Goal: Download file/media

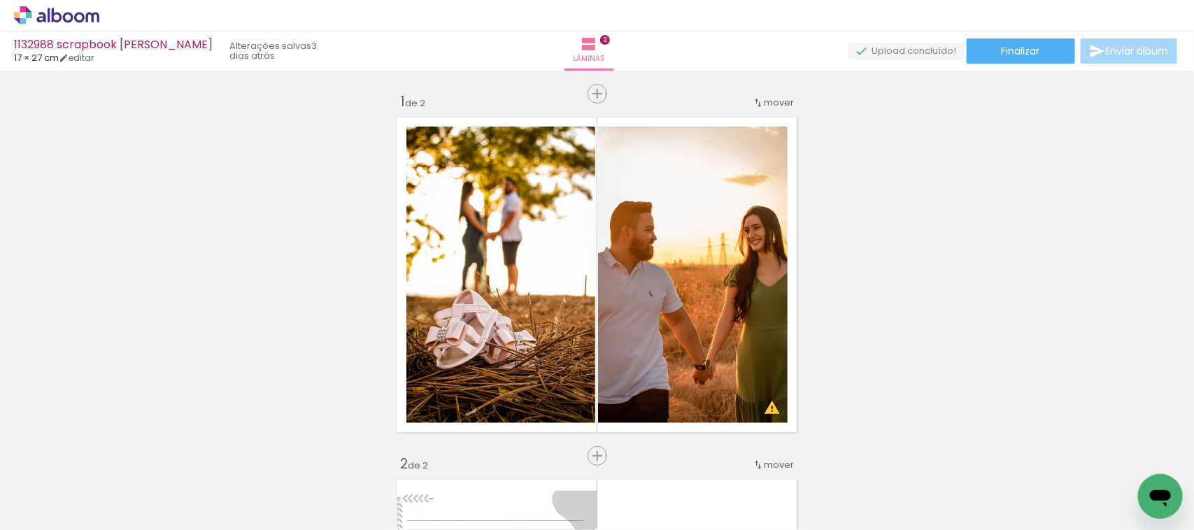
scroll to position [262, 0]
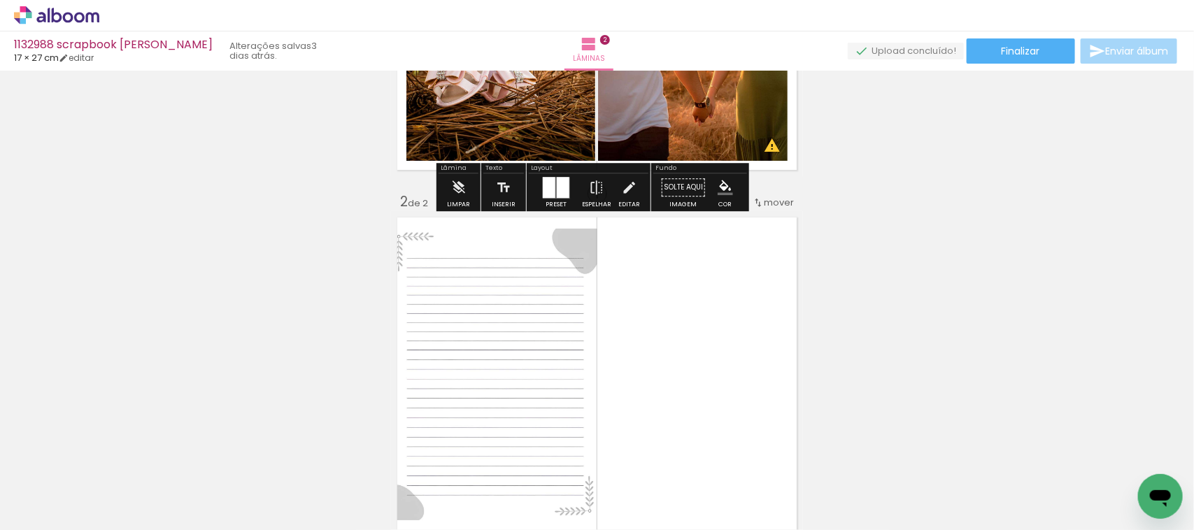
drag, startPoint x: 171, startPoint y: 176, endPoint x: 9, endPoint y: 123, distance: 170.5
drag, startPoint x: 9, startPoint y: 123, endPoint x: 8, endPoint y: 95, distance: 28.0
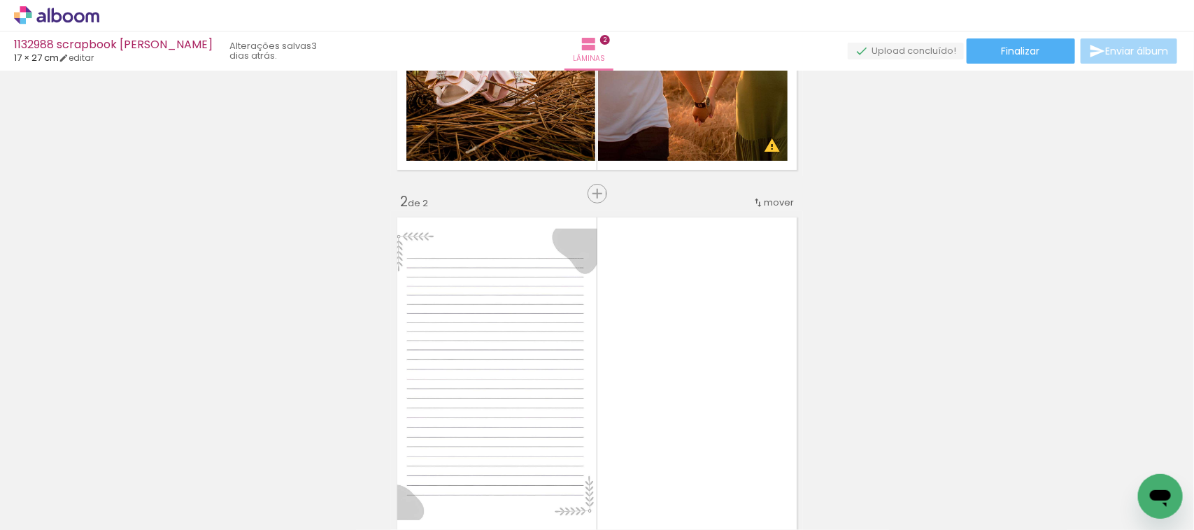
drag, startPoint x: 8, startPoint y: 95, endPoint x: 78, endPoint y: 82, distance: 70.5
drag, startPoint x: 78, startPoint y: 82, endPoint x: 6, endPoint y: 92, distance: 72.8
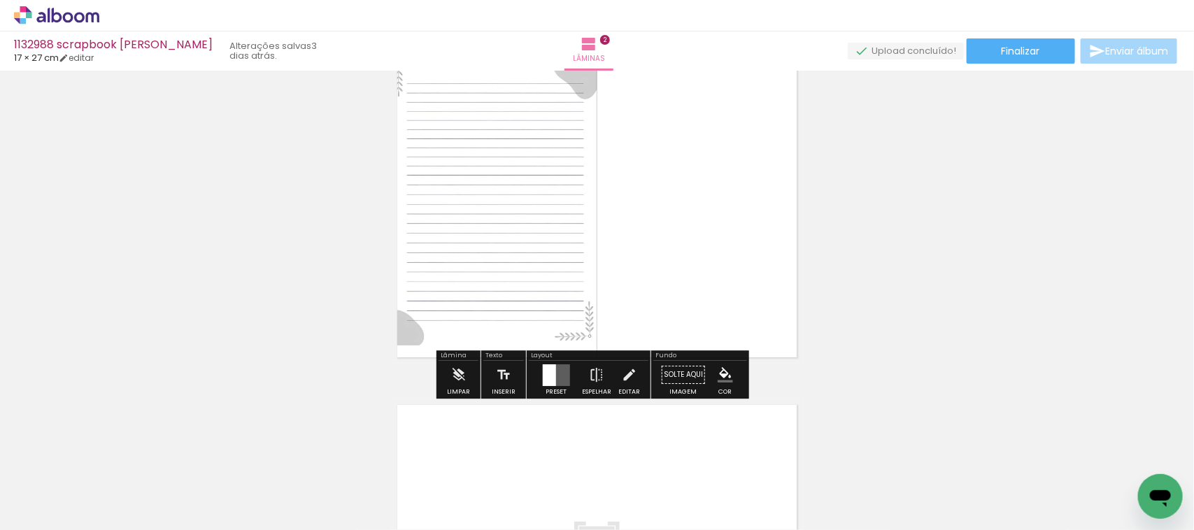
click at [40, 518] on paper-button "Adicionar Fotos" at bounding box center [43, 511] width 68 height 22
click at [0, 0] on input "file" at bounding box center [0, 0] width 0 height 0
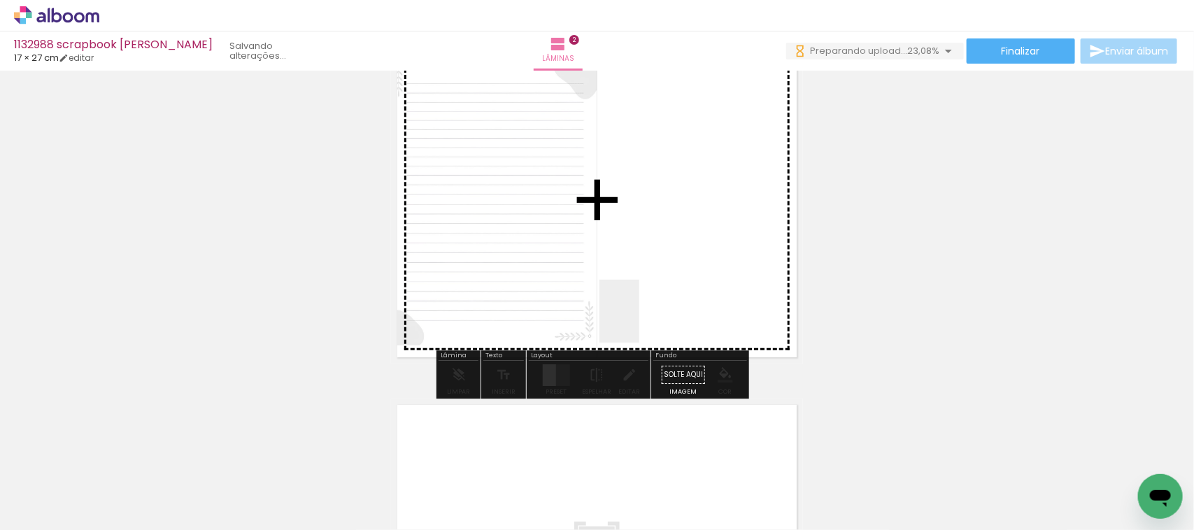
drag, startPoint x: 385, startPoint y: 504, endPoint x: 649, endPoint y: 313, distance: 325.5
click at [649, 313] on quentale-workspace at bounding box center [597, 265] width 1194 height 530
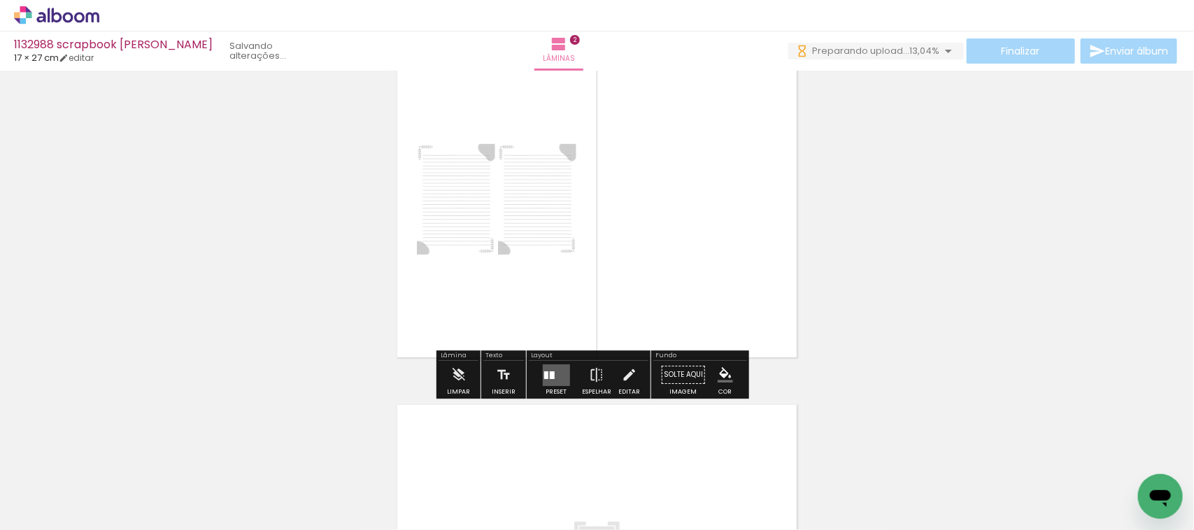
click at [469, 329] on quentale-layouter at bounding box center [597, 199] width 412 height 327
click at [553, 376] on quentale-layouter at bounding box center [555, 375] width 27 height 22
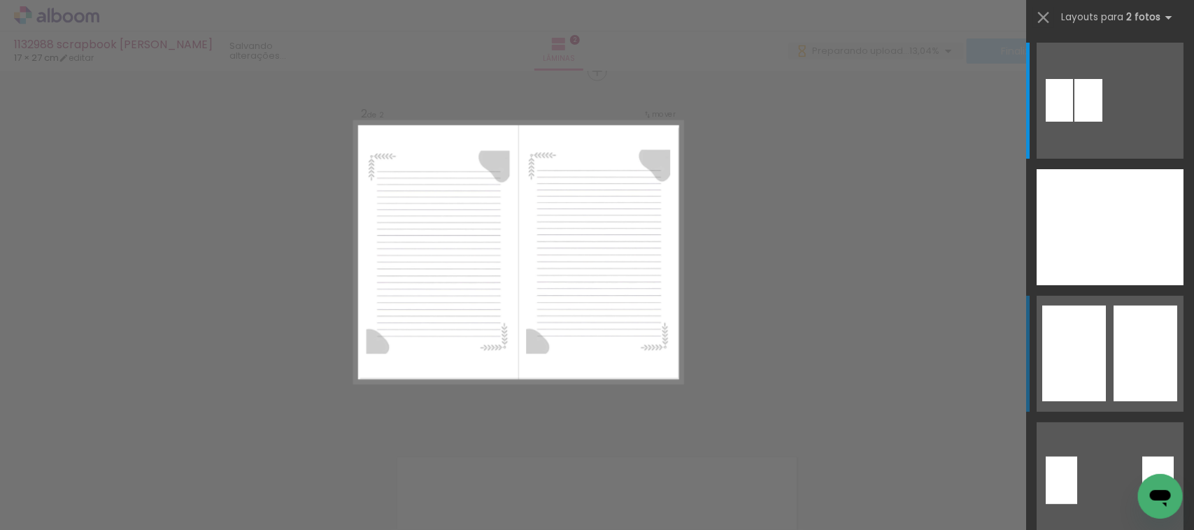
scroll to position [380, 0]
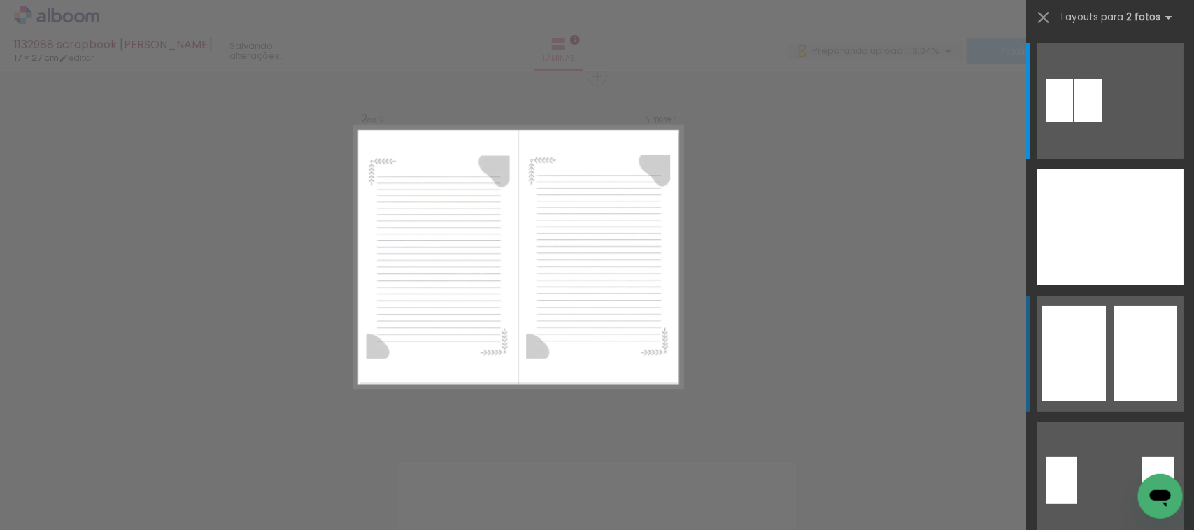
click at [1099, 348] on quentale-layouter at bounding box center [1109, 354] width 147 height 116
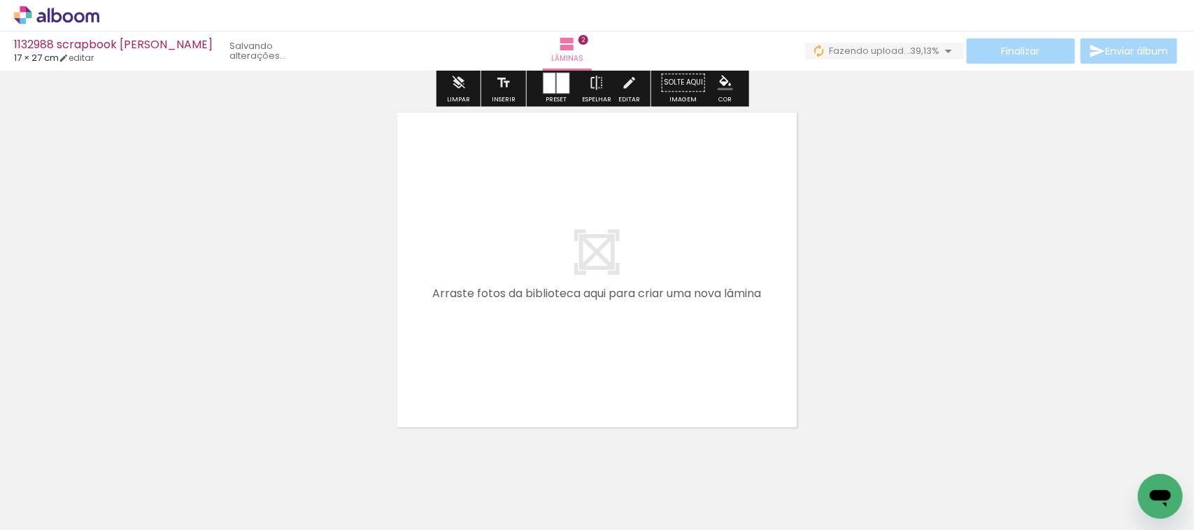
scroll to position [768, 0]
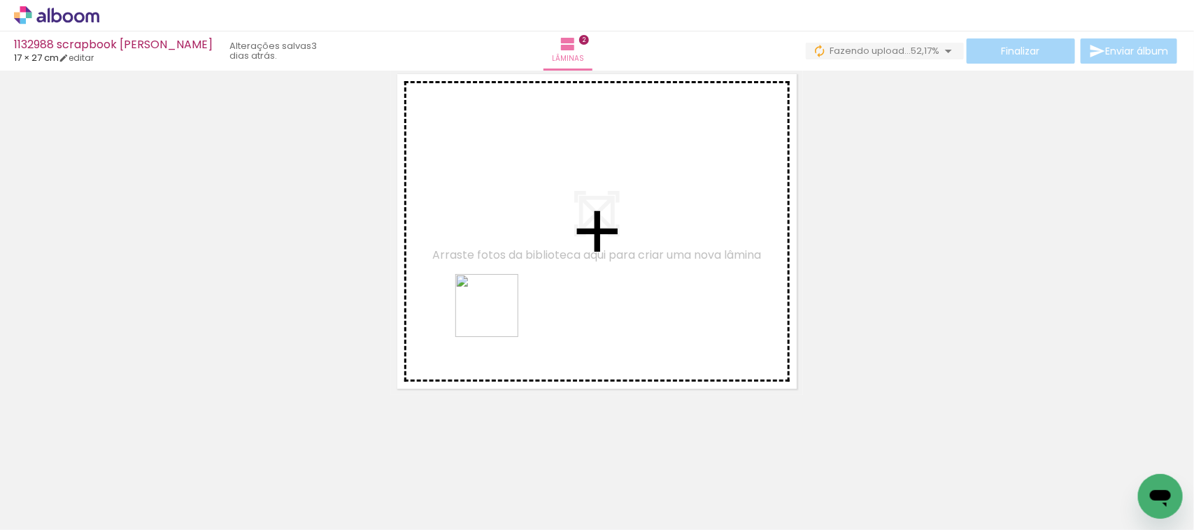
drag, startPoint x: 476, startPoint y: 494, endPoint x: 498, endPoint y: 304, distance: 190.8
click at [498, 304] on quentale-workspace at bounding box center [597, 265] width 1194 height 530
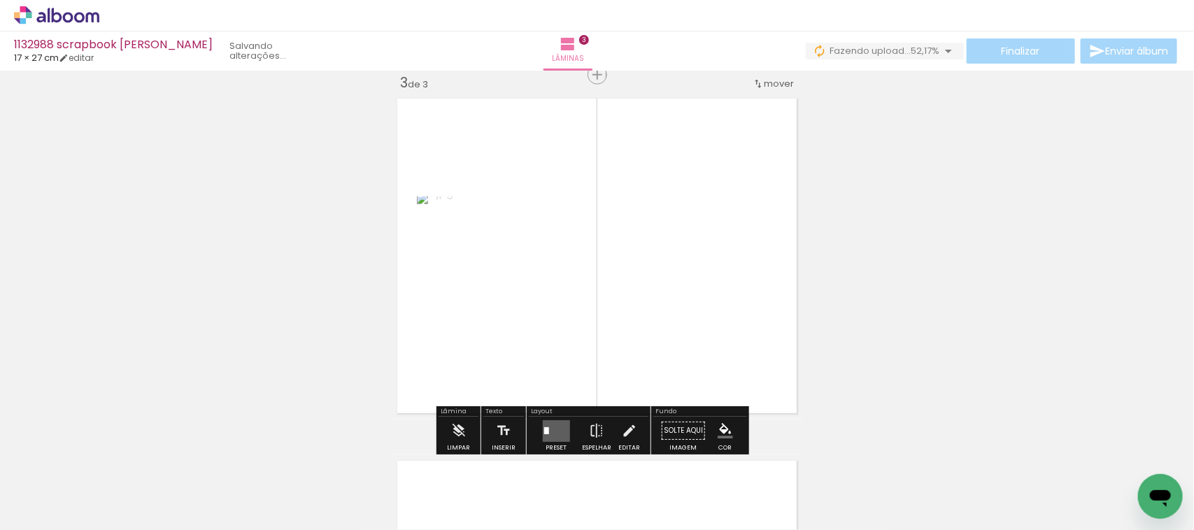
scroll to position [742, 0]
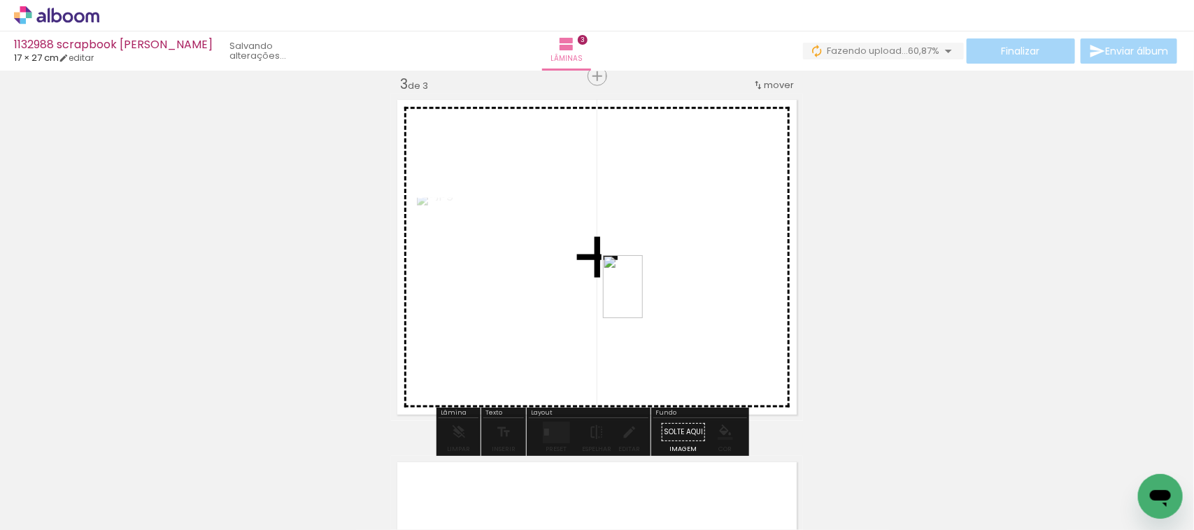
drag, startPoint x: 536, startPoint y: 509, endPoint x: 645, endPoint y: 297, distance: 238.0
click at [645, 297] on quentale-workspace at bounding box center [597, 265] width 1194 height 530
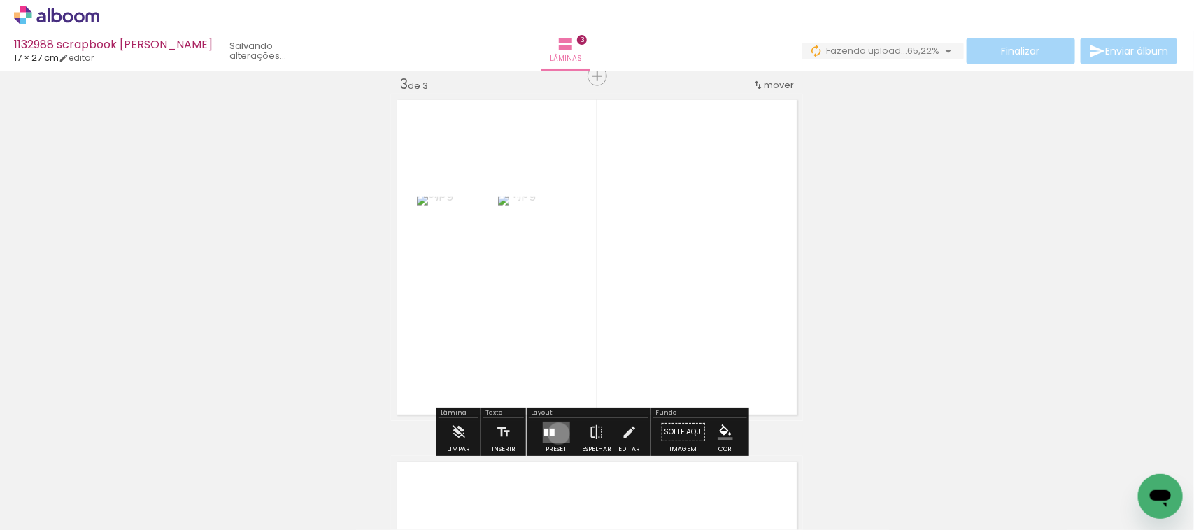
click at [555, 432] on quentale-layouter at bounding box center [555, 433] width 27 height 22
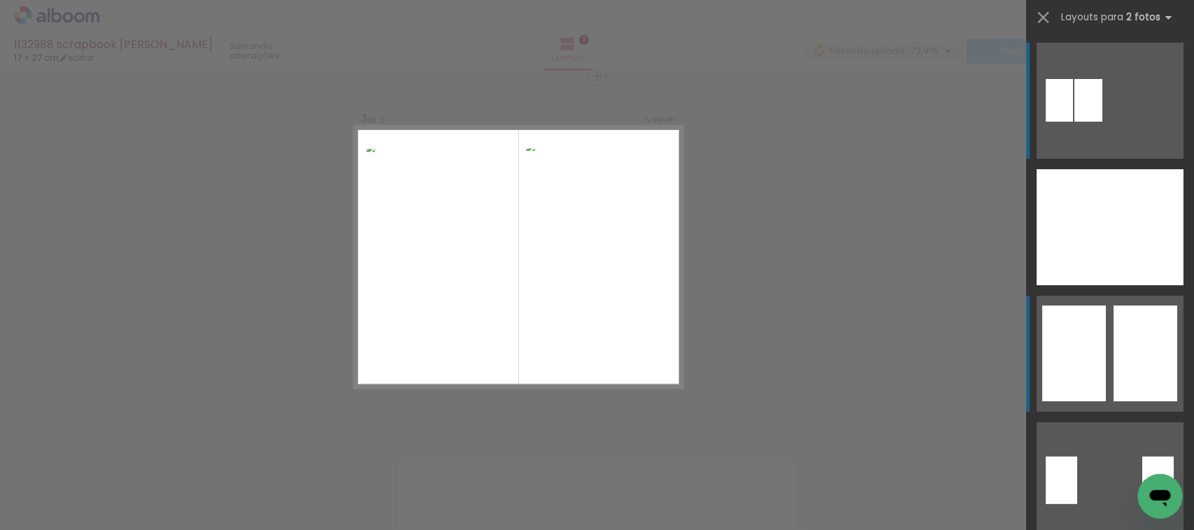
click at [1088, 371] on div at bounding box center [1074, 354] width 64 height 96
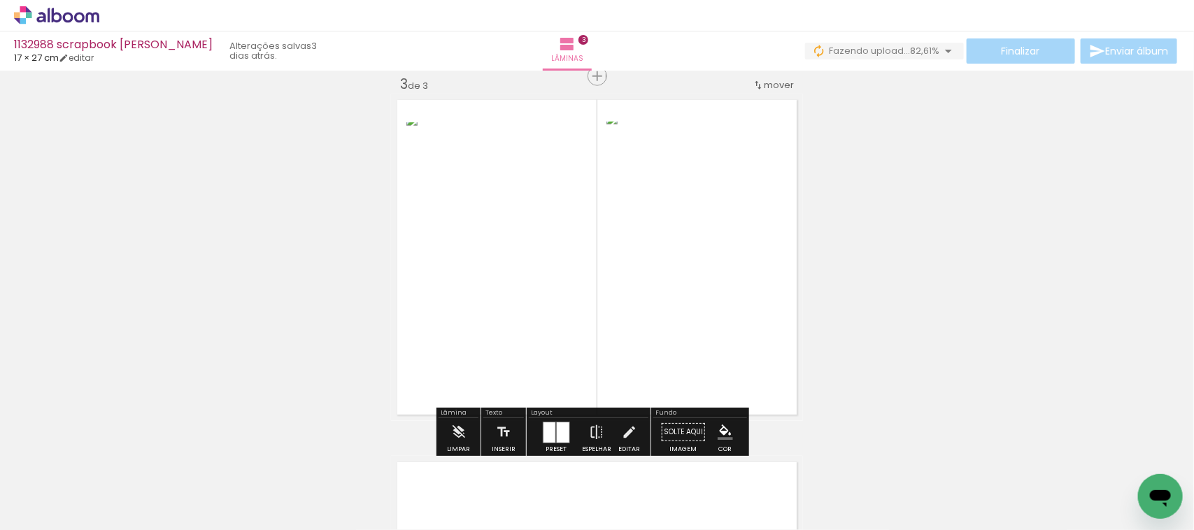
scroll to position [1092, 0]
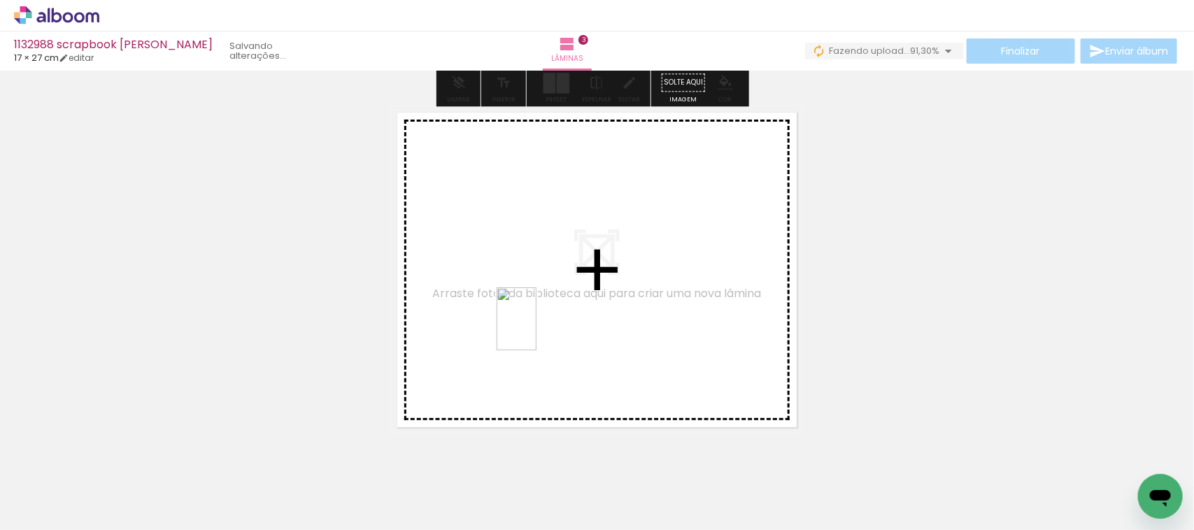
drag, startPoint x: 614, startPoint y: 493, endPoint x: 538, endPoint y: 329, distance: 180.2
click at [538, 329] on quentale-workspace at bounding box center [597, 265] width 1194 height 530
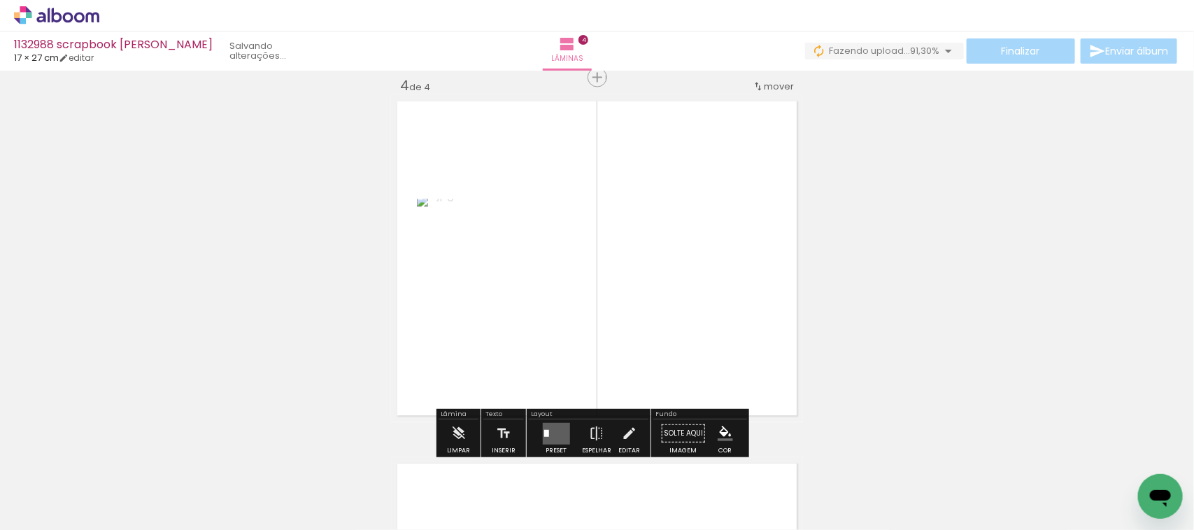
scroll to position [1105, 0]
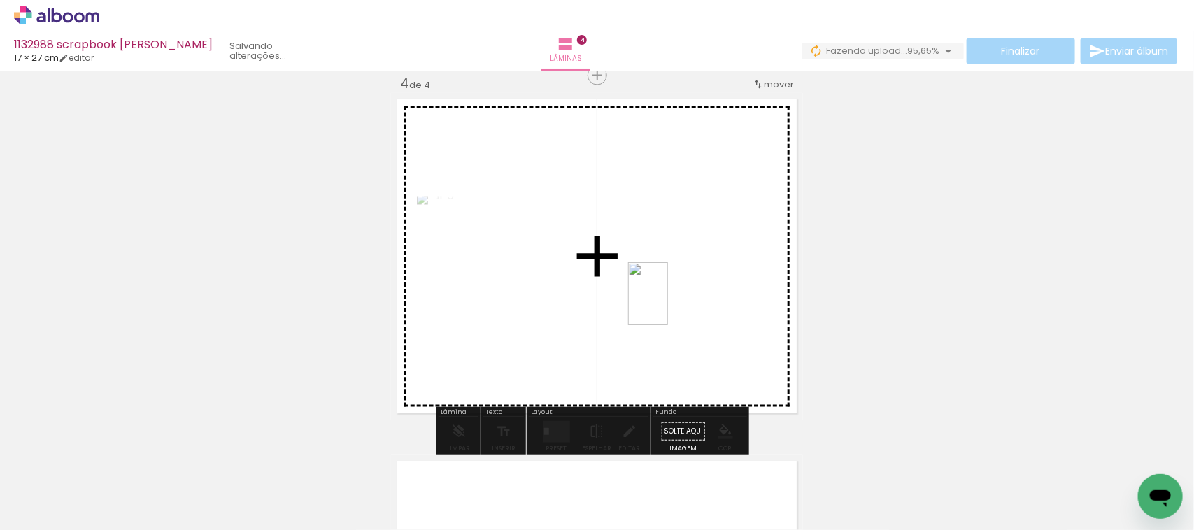
drag, startPoint x: 692, startPoint y: 506, endPoint x: 671, endPoint y: 302, distance: 204.6
click at [671, 302] on quentale-workspace at bounding box center [597, 265] width 1194 height 530
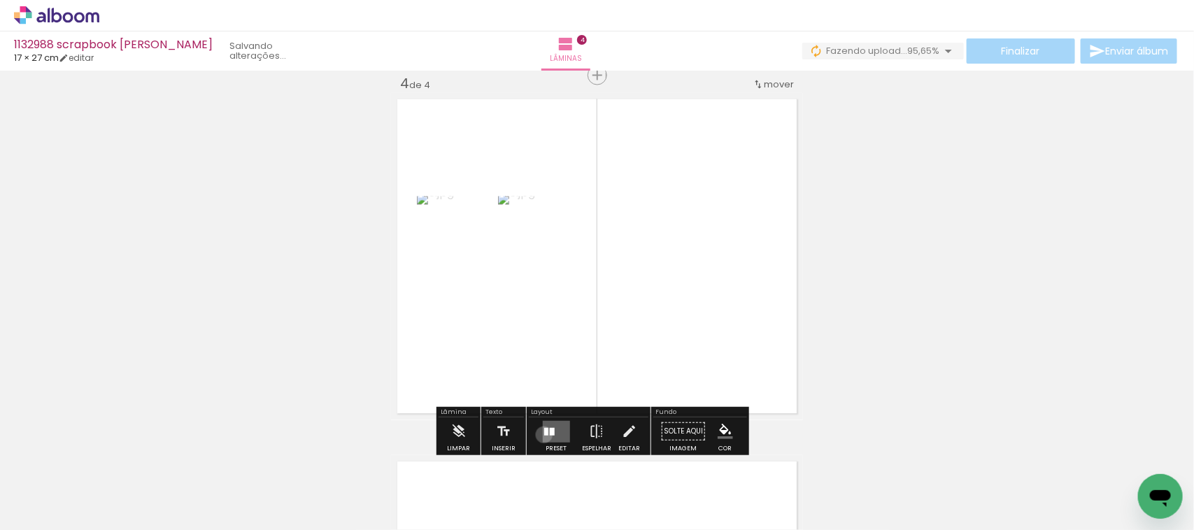
click at [543, 435] on div at bounding box center [545, 432] width 4 height 8
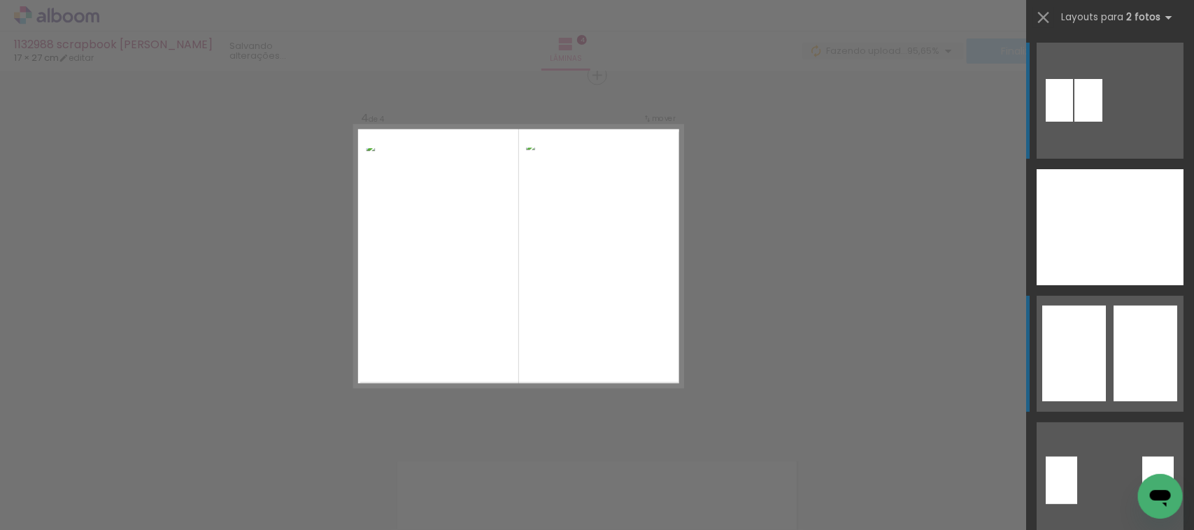
click at [1072, 360] on div at bounding box center [1074, 354] width 64 height 96
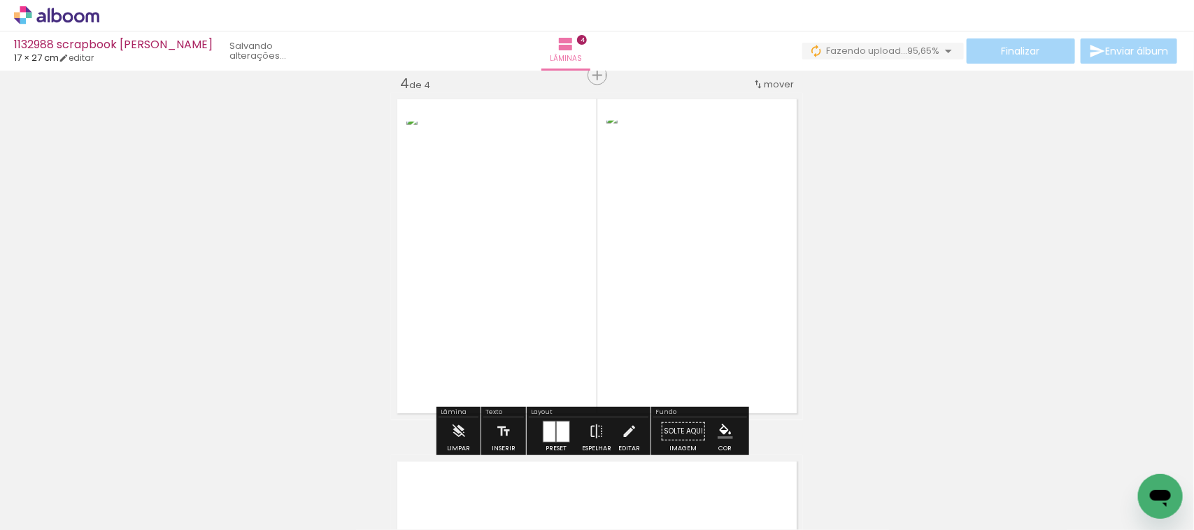
scroll to position [1493, 0]
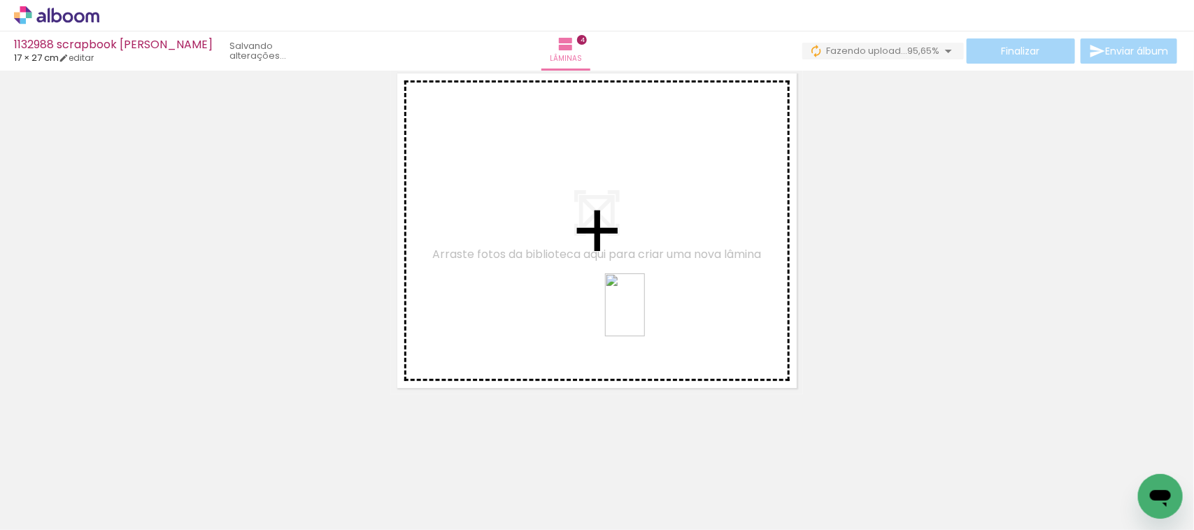
drag, startPoint x: 766, startPoint y: 493, endPoint x: 645, endPoint y: 315, distance: 215.9
click at [645, 315] on quentale-workspace at bounding box center [597, 265] width 1194 height 530
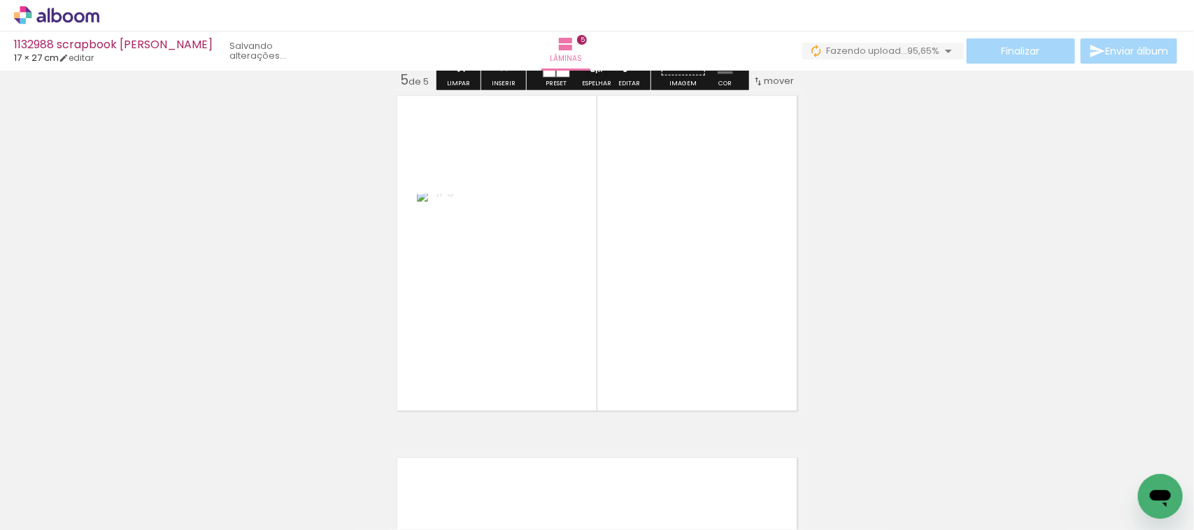
scroll to position [1467, 0]
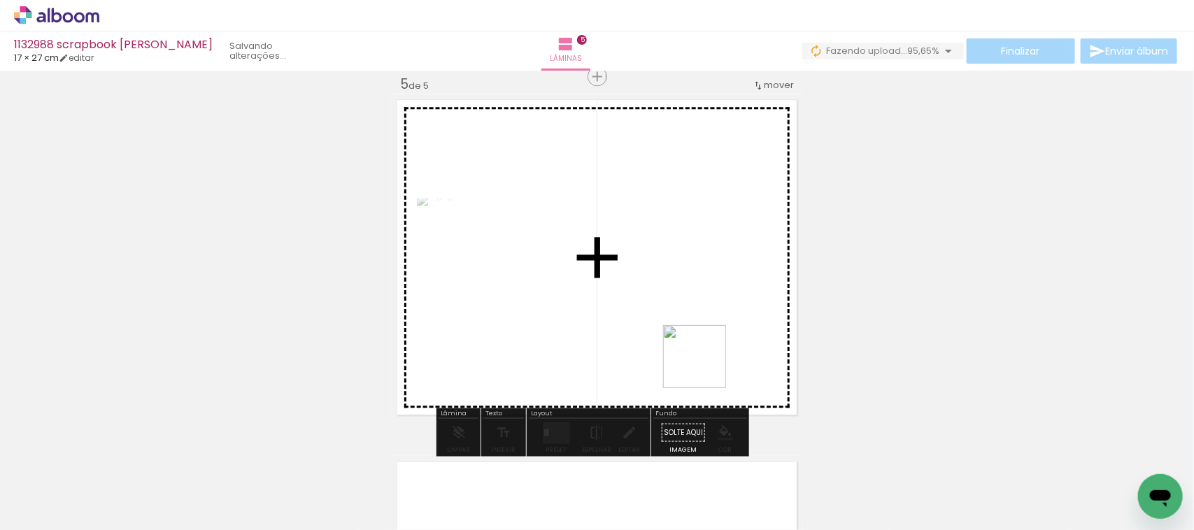
drag, startPoint x: 851, startPoint y: 504, endPoint x: 687, endPoint y: 331, distance: 237.9
click at [689, 334] on quentale-workspace at bounding box center [597, 265] width 1194 height 530
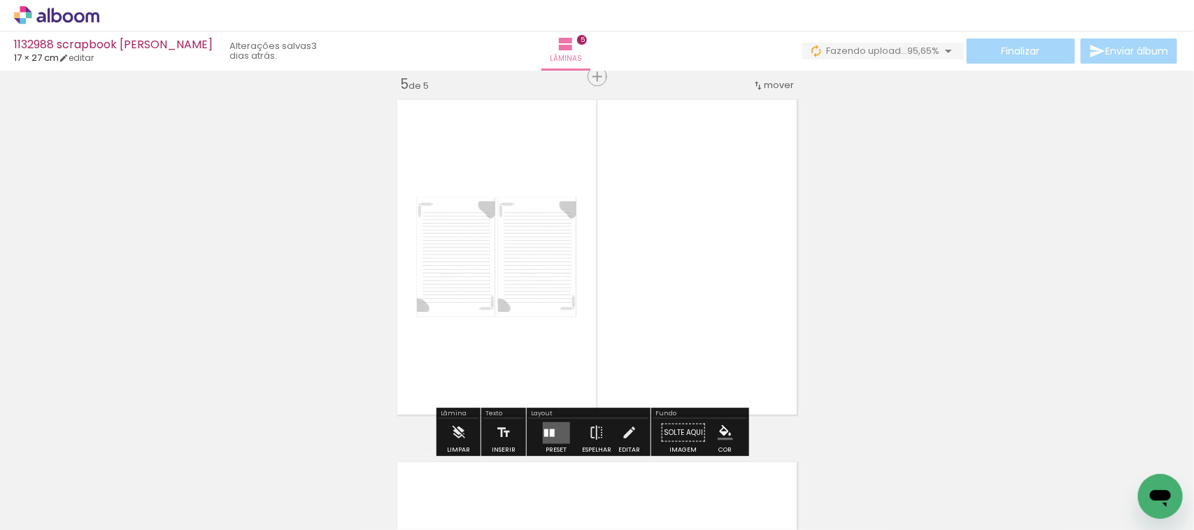
click at [549, 432] on div at bounding box center [551, 433] width 5 height 8
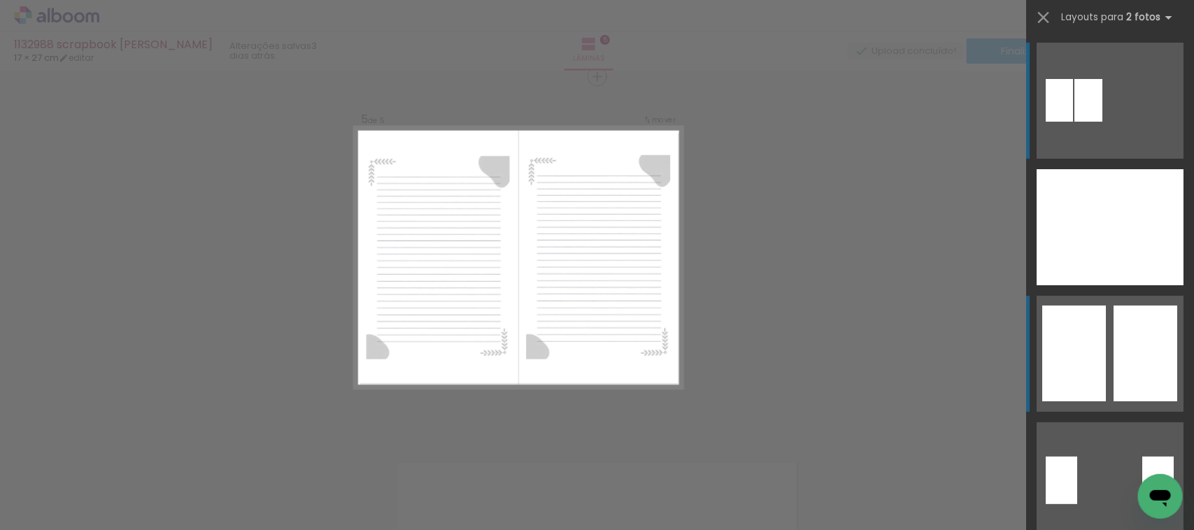
click at [1076, 360] on div at bounding box center [1074, 354] width 64 height 96
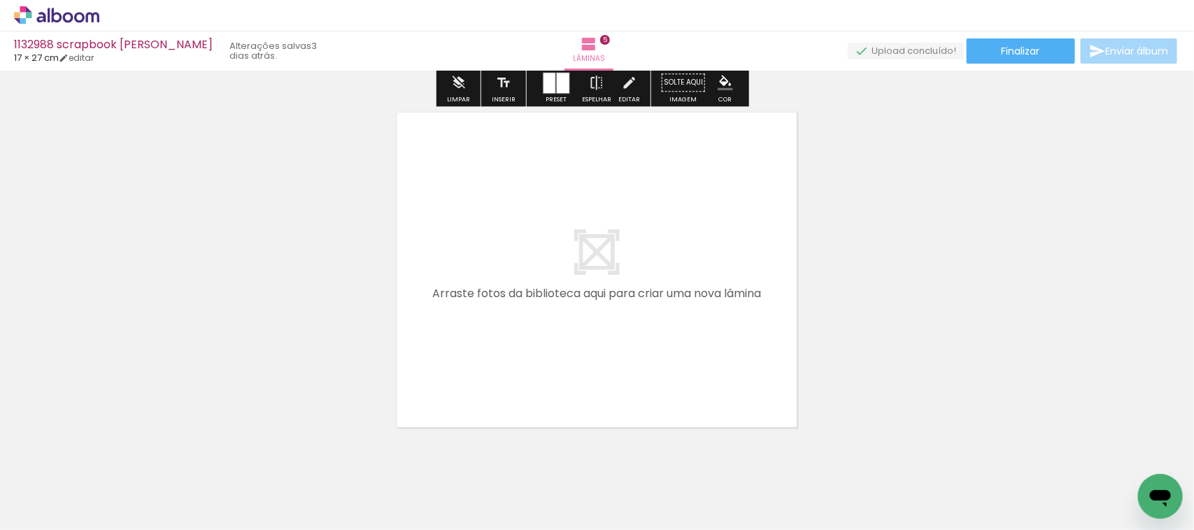
drag, startPoint x: 927, startPoint y: 497, endPoint x: 873, endPoint y: 406, distance: 106.3
click at [668, 310] on quentale-workspace at bounding box center [597, 265] width 1194 height 530
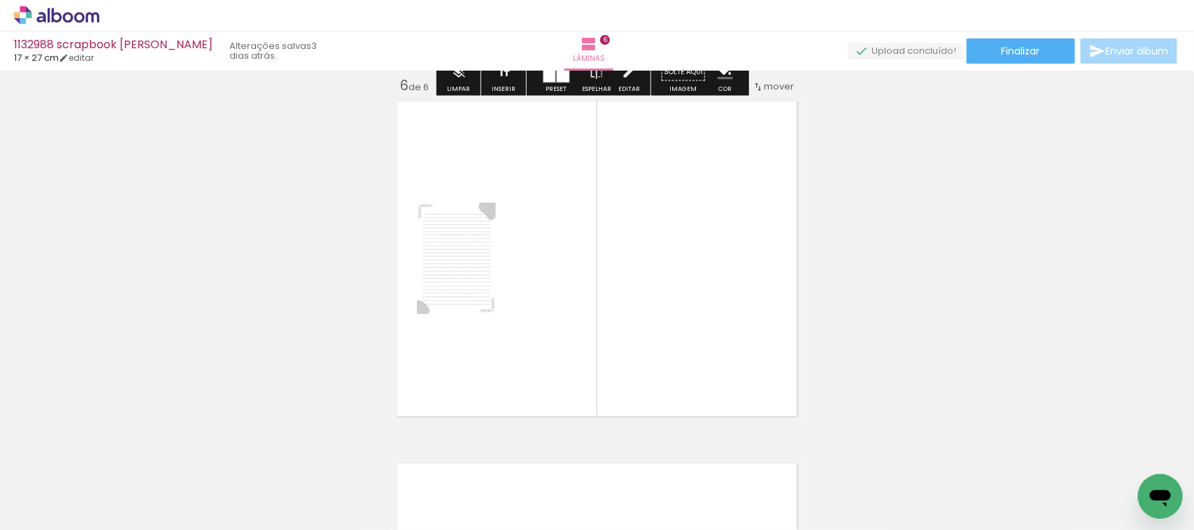
scroll to position [1829, 0]
drag, startPoint x: 994, startPoint y: 483, endPoint x: 678, endPoint y: 352, distance: 342.1
click at [678, 352] on quentale-workspace at bounding box center [597, 265] width 1194 height 530
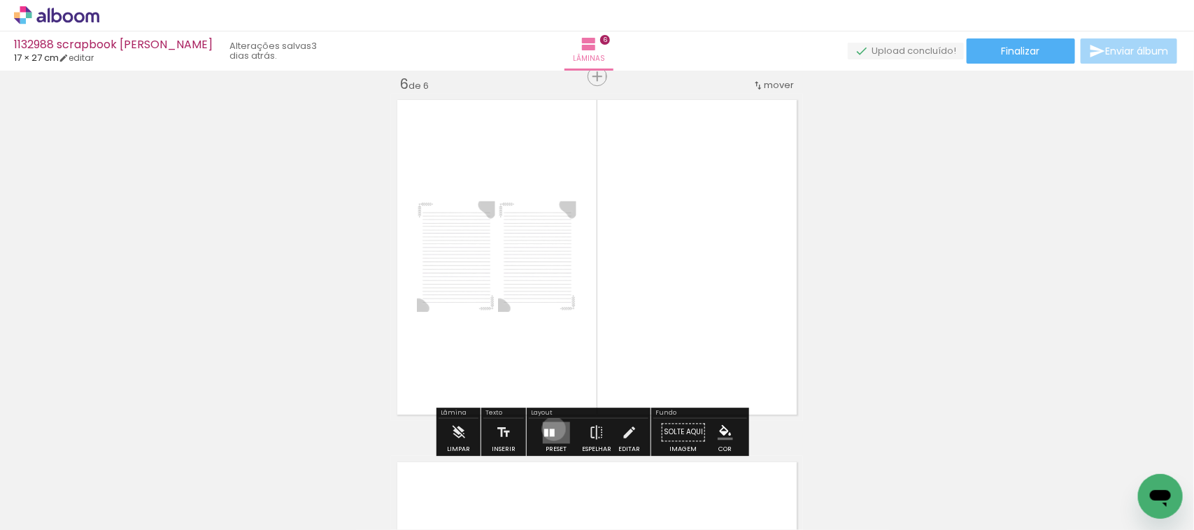
click at [550, 429] on div at bounding box center [551, 433] width 5 height 8
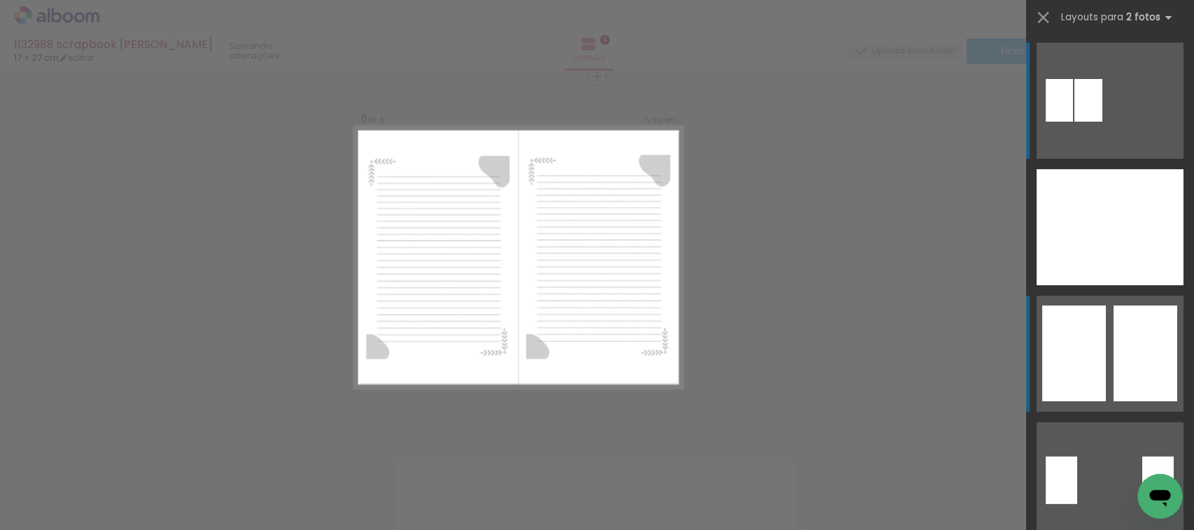
click at [1099, 340] on quentale-layouter at bounding box center [1109, 354] width 147 height 116
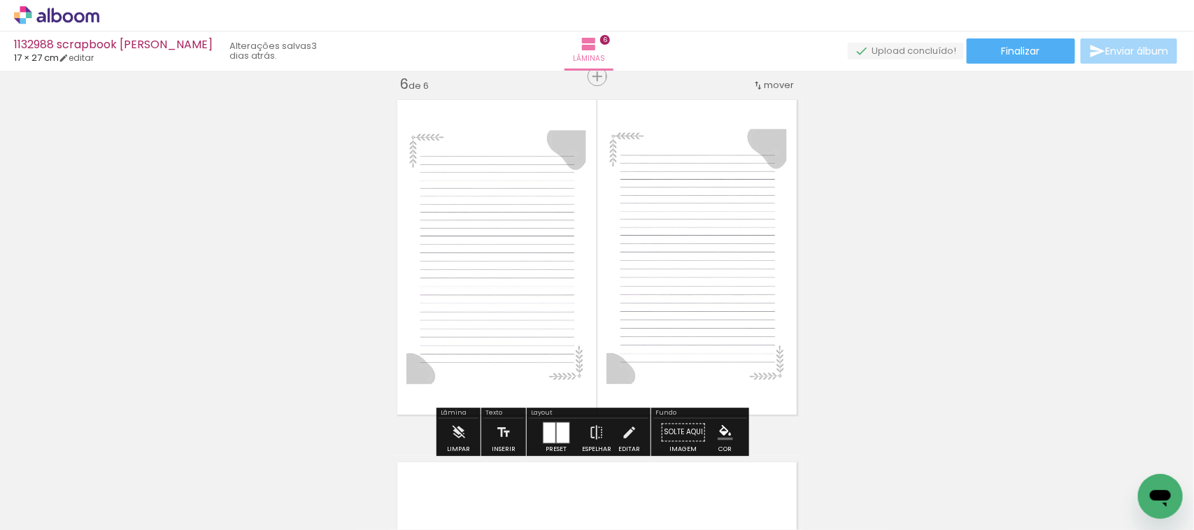
scroll to position [2178, 0]
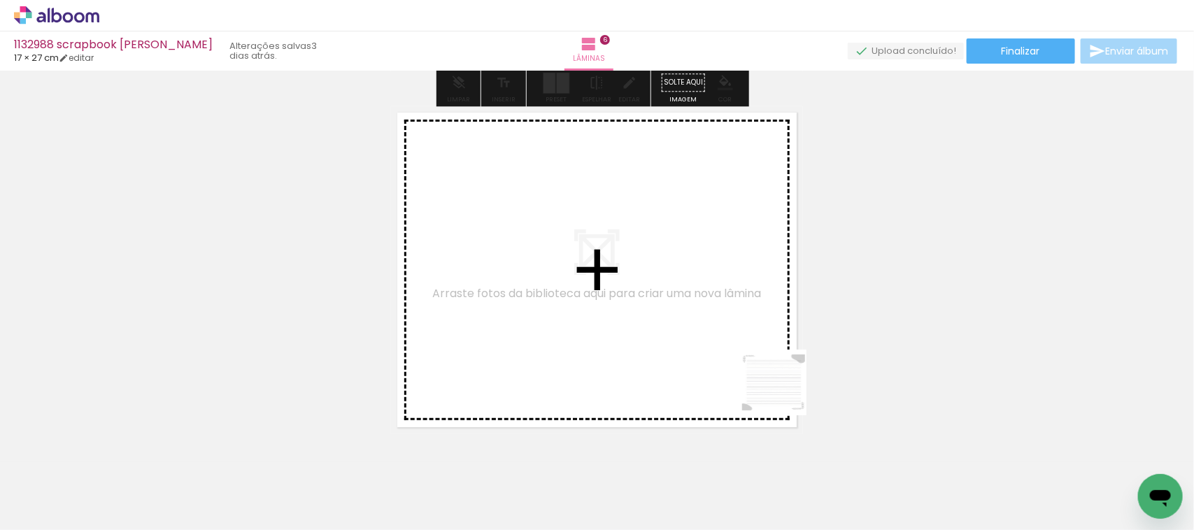
drag, startPoint x: 1089, startPoint y: 498, endPoint x: 1004, endPoint y: 451, distance: 96.7
click at [691, 337] on quentale-workspace at bounding box center [597, 265] width 1194 height 530
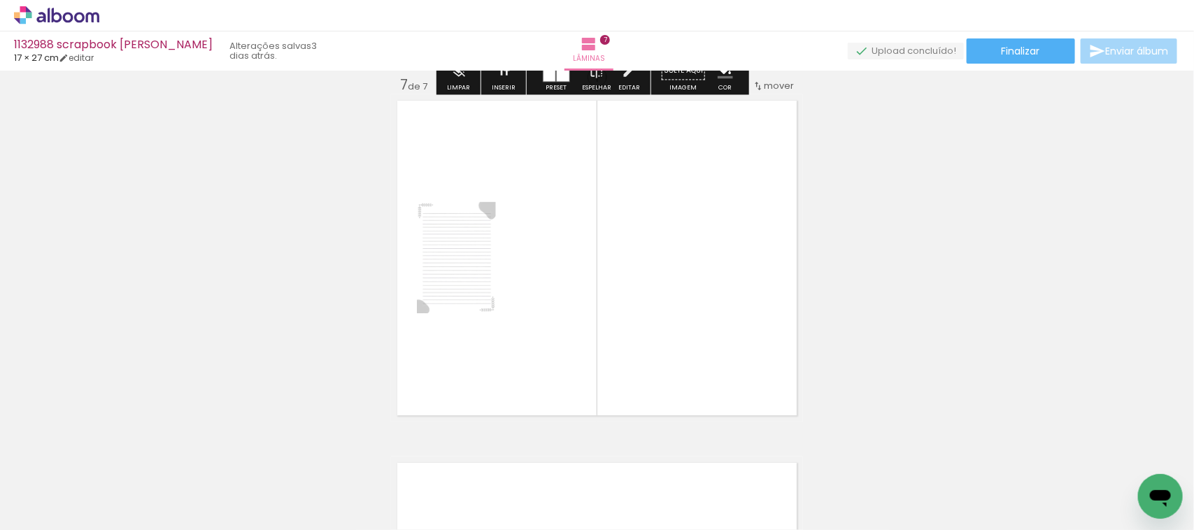
scroll to position [2191, 0]
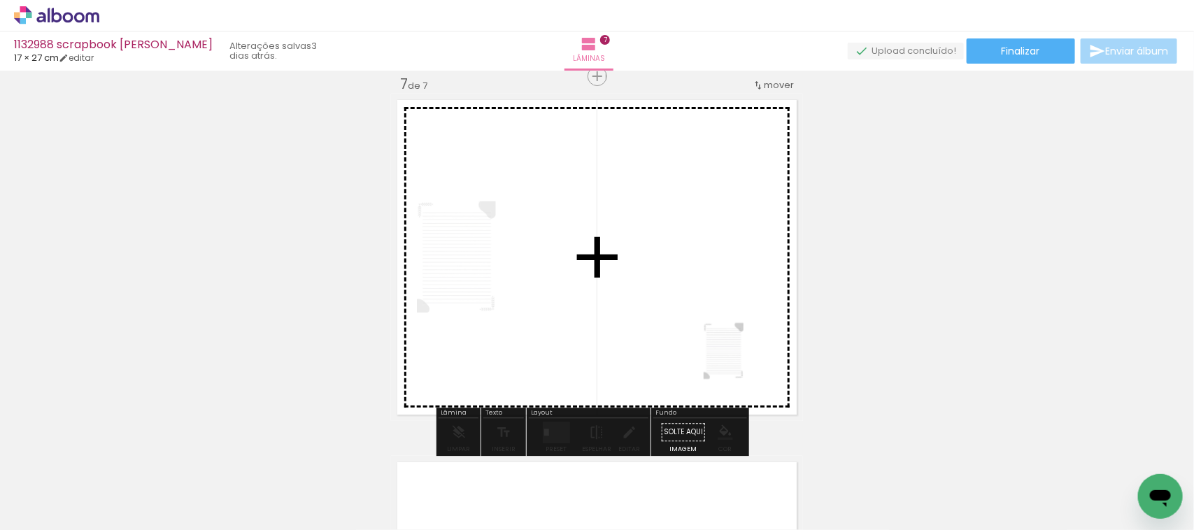
drag, startPoint x: 1153, startPoint y: 469, endPoint x: 736, endPoint y: 351, distance: 433.2
click at [736, 351] on quentale-workspace at bounding box center [597, 265] width 1194 height 530
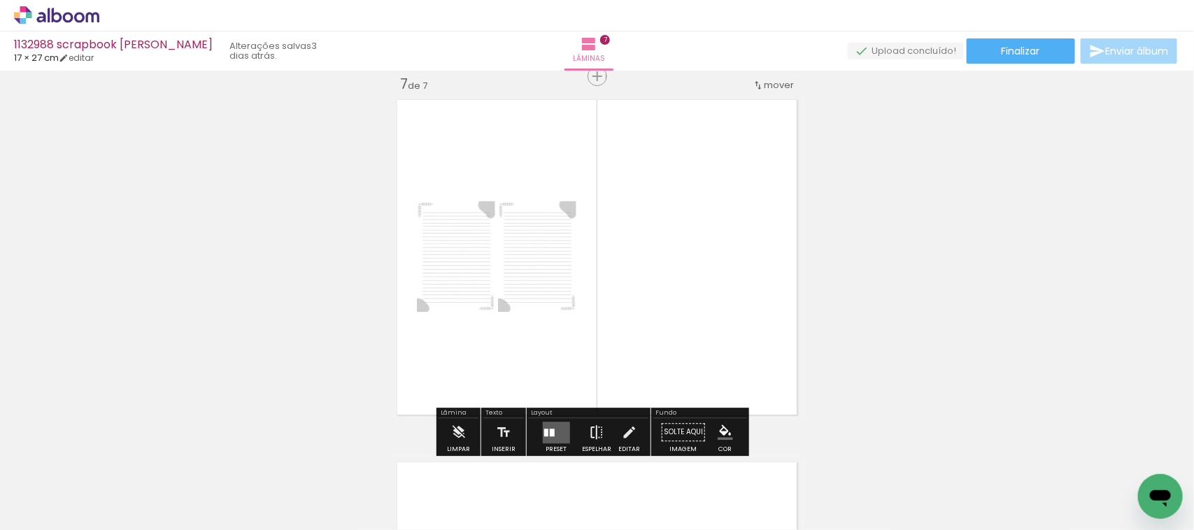
click at [582, 428] on paper-button "Espelhar" at bounding box center [596, 436] width 36 height 36
click at [592, 431] on iron-icon at bounding box center [596, 432] width 15 height 28
click at [555, 432] on quentale-layouter at bounding box center [555, 433] width 27 height 22
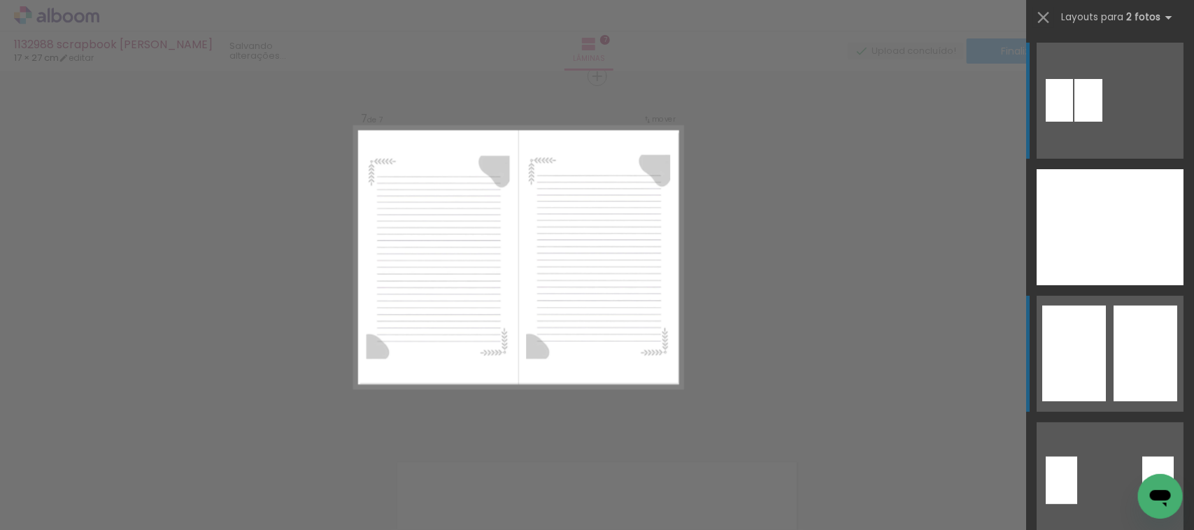
click at [1064, 334] on div at bounding box center [1074, 354] width 64 height 96
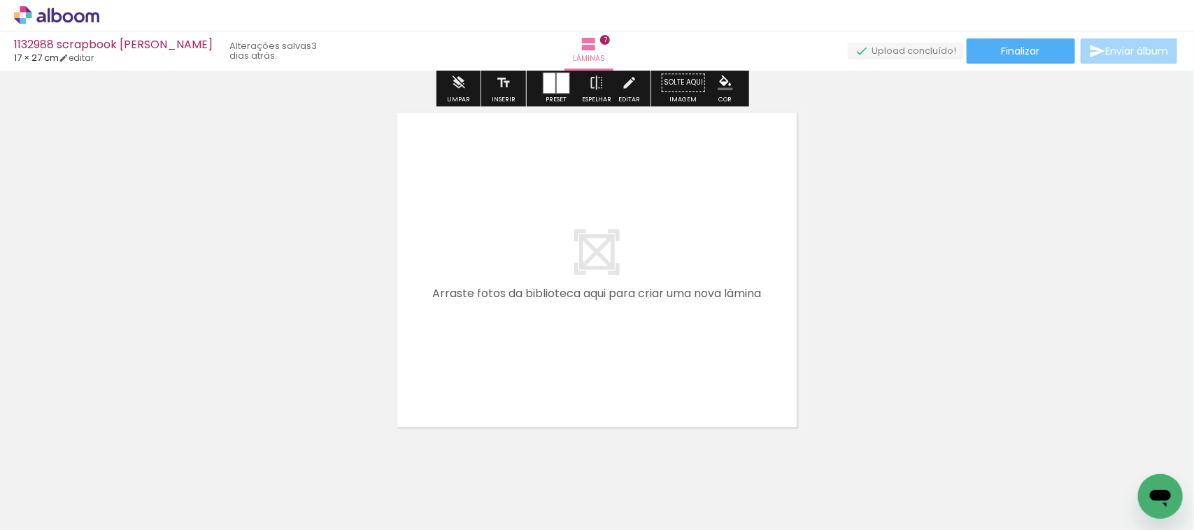
scroll to position [0, 501]
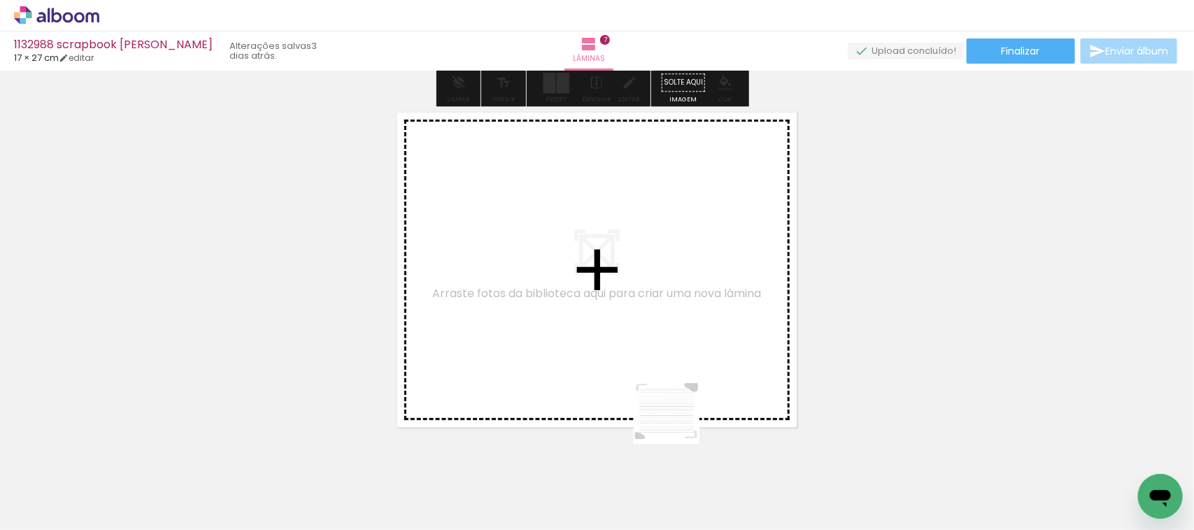
drag, startPoint x: 746, startPoint y: 494, endPoint x: 771, endPoint y: 478, distance: 30.5
click at [600, 348] on quentale-workspace at bounding box center [597, 265] width 1194 height 530
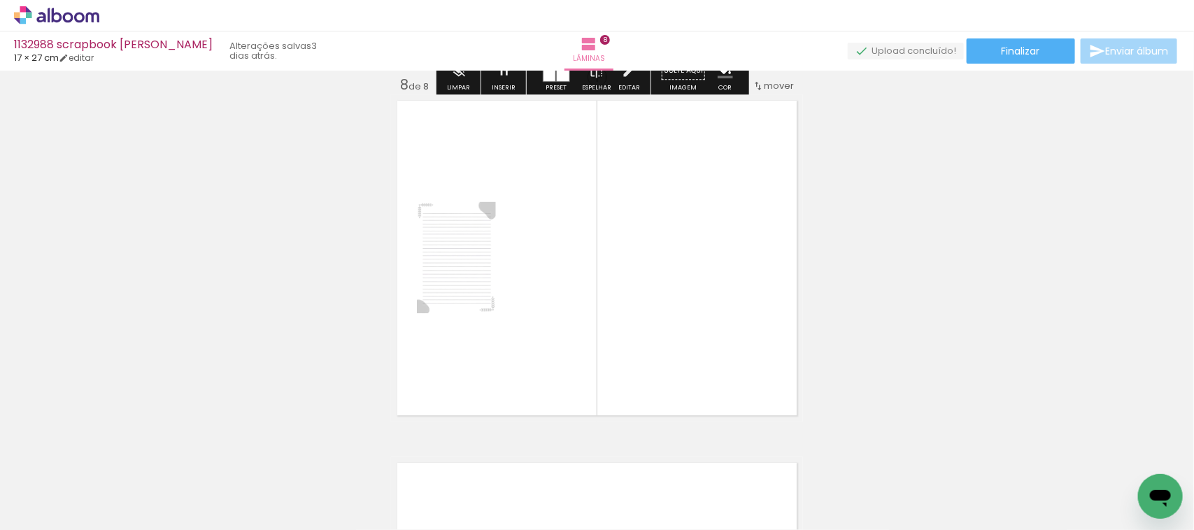
scroll to position [2553, 0]
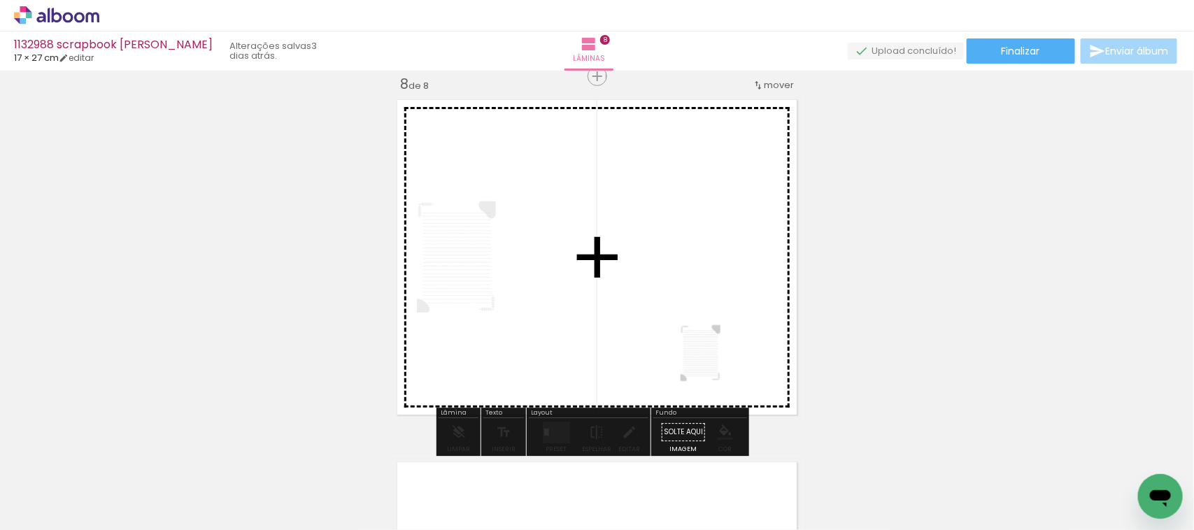
drag, startPoint x: 820, startPoint y: 501, endPoint x: 722, endPoint y: 364, distance: 168.0
click at [722, 364] on quentale-workspace at bounding box center [597, 265] width 1194 height 530
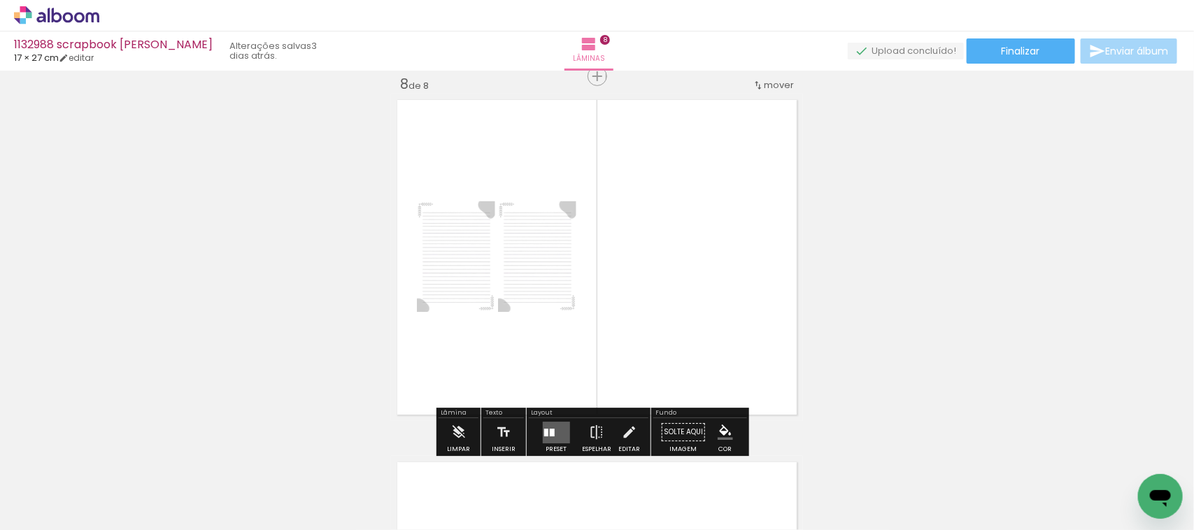
click at [554, 431] on quentale-layouter at bounding box center [555, 433] width 27 height 22
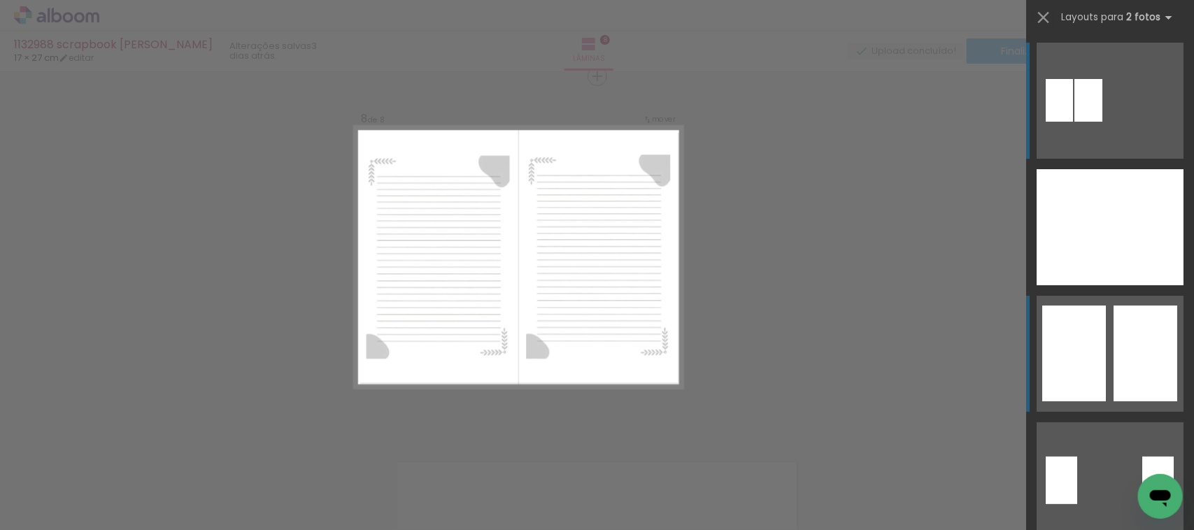
click at [1104, 353] on quentale-layouter at bounding box center [1109, 354] width 147 height 116
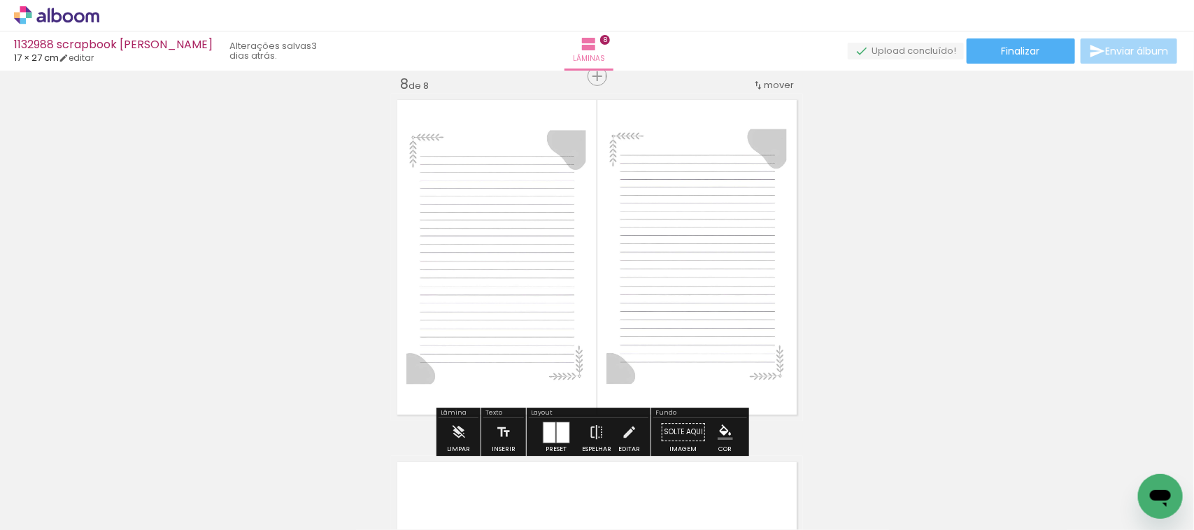
scroll to position [2903, 0]
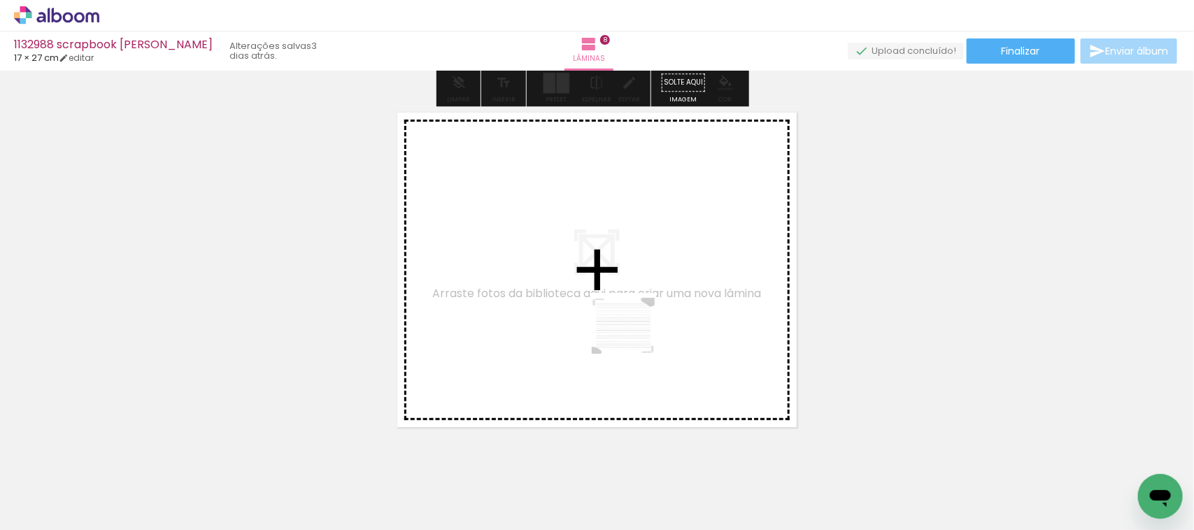
drag, startPoint x: 885, startPoint y: 487, endPoint x: 619, endPoint y: 325, distance: 311.6
click at [619, 325] on quentale-workspace at bounding box center [597, 265] width 1194 height 530
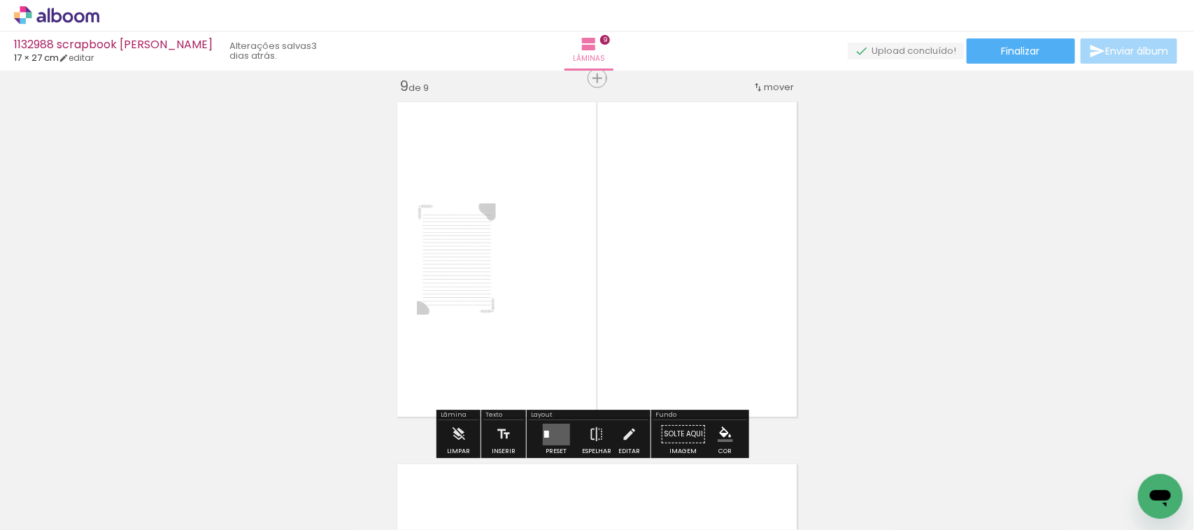
scroll to position [2916, 0]
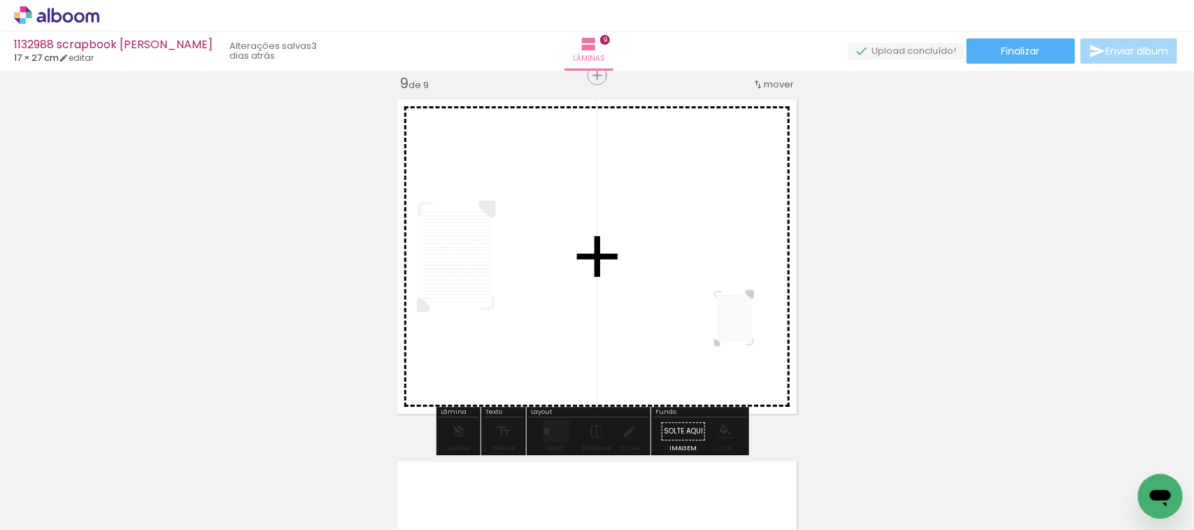
drag, startPoint x: 960, startPoint y: 494, endPoint x: 692, endPoint y: 322, distance: 318.7
click at [722, 312] on quentale-workspace at bounding box center [597, 265] width 1194 height 530
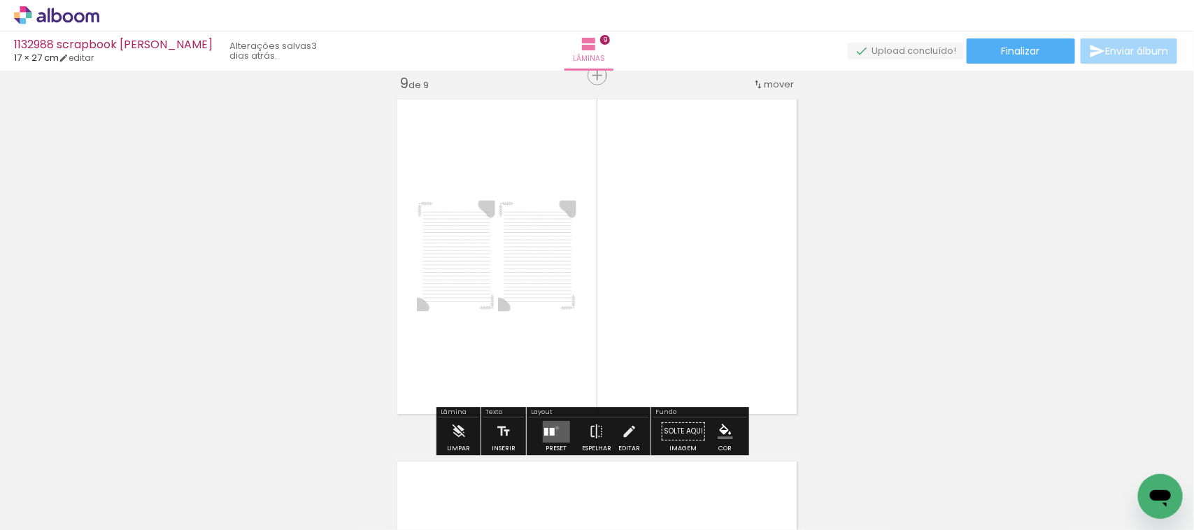
click at [553, 428] on quentale-layouter at bounding box center [555, 432] width 27 height 22
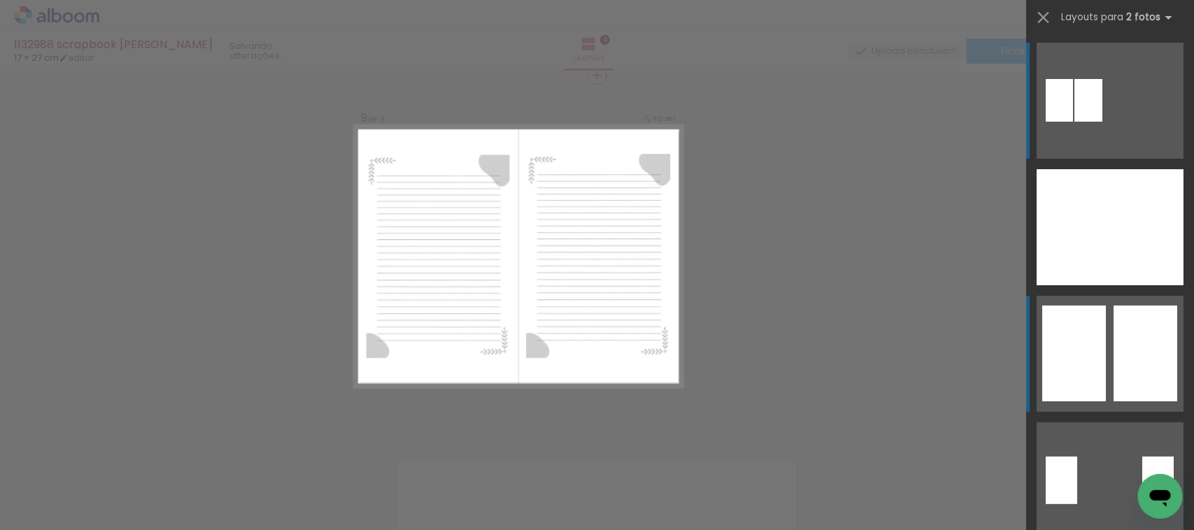
click at [1128, 376] on div at bounding box center [1145, 354] width 64 height 96
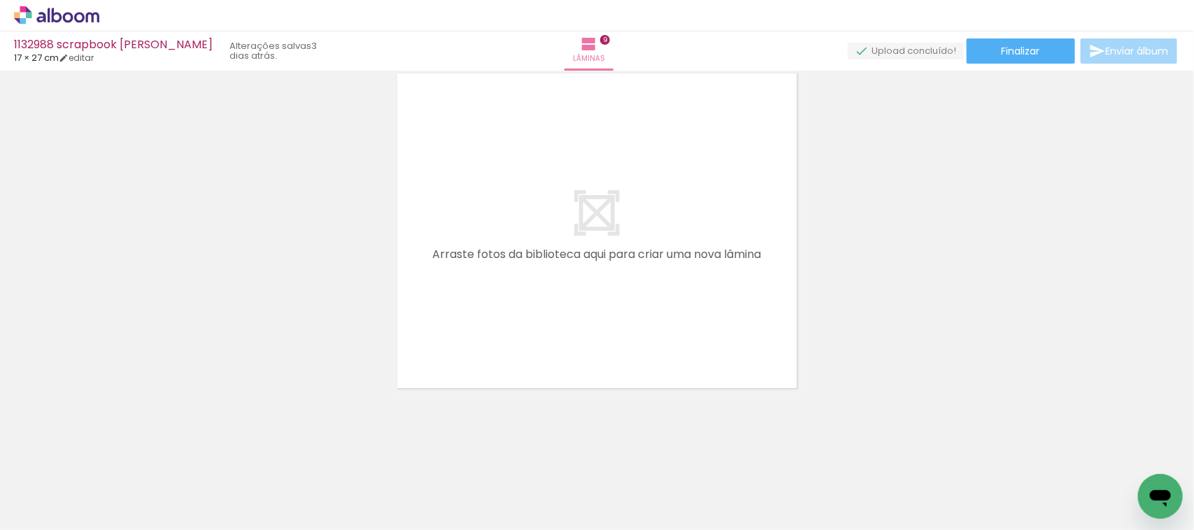
scroll to position [0, 726]
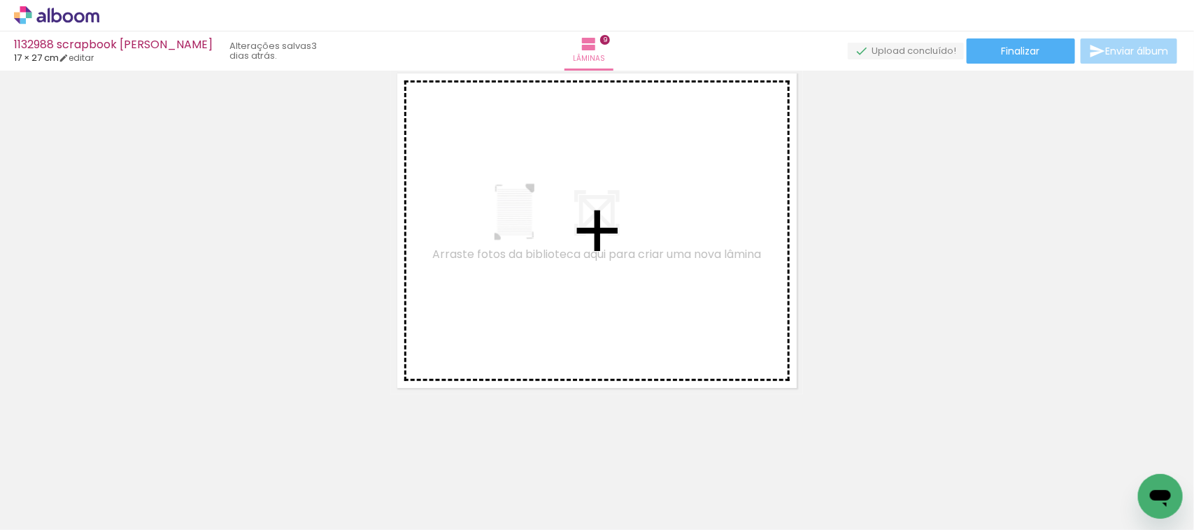
drag, startPoint x: 1067, startPoint y: 473, endPoint x: 612, endPoint y: 341, distance: 474.1
click at [536, 222] on quentale-workspace at bounding box center [597, 265] width 1194 height 530
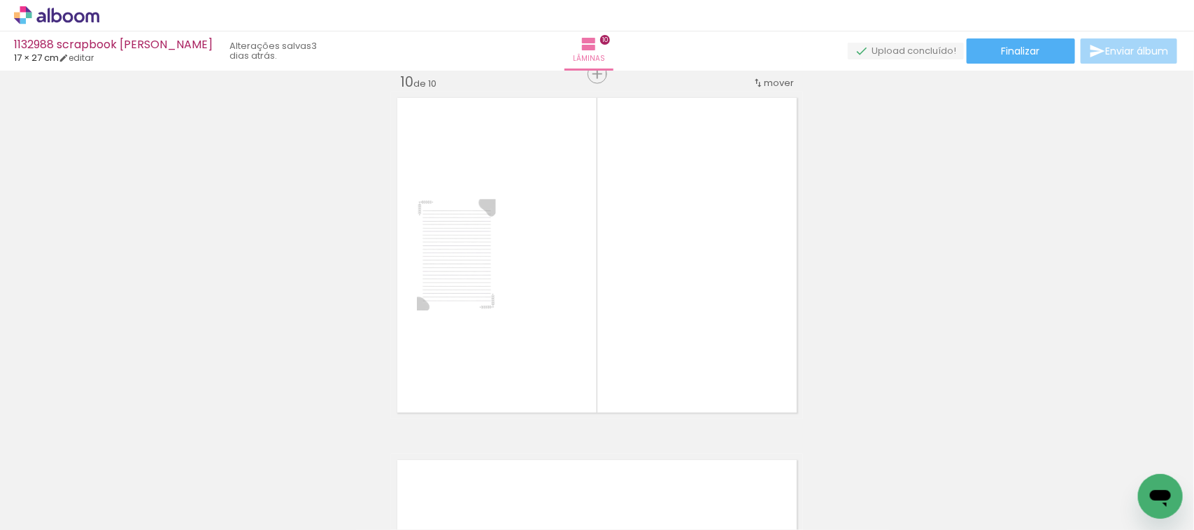
scroll to position [3278, 0]
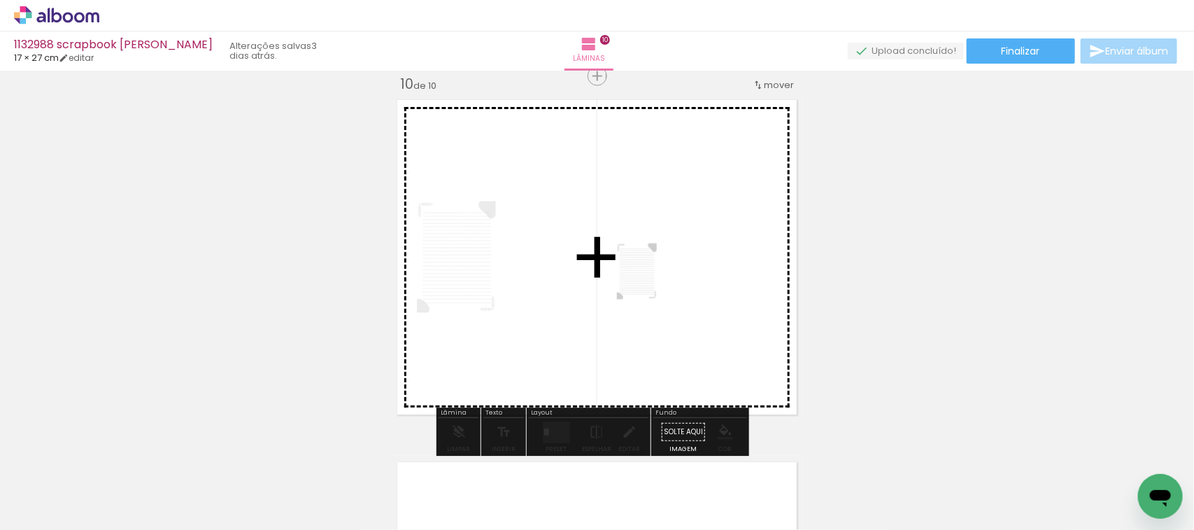
drag, startPoint x: 829, startPoint y: 491, endPoint x: 659, endPoint y: 282, distance: 269.5
click at [659, 282] on quentale-workspace at bounding box center [597, 265] width 1194 height 530
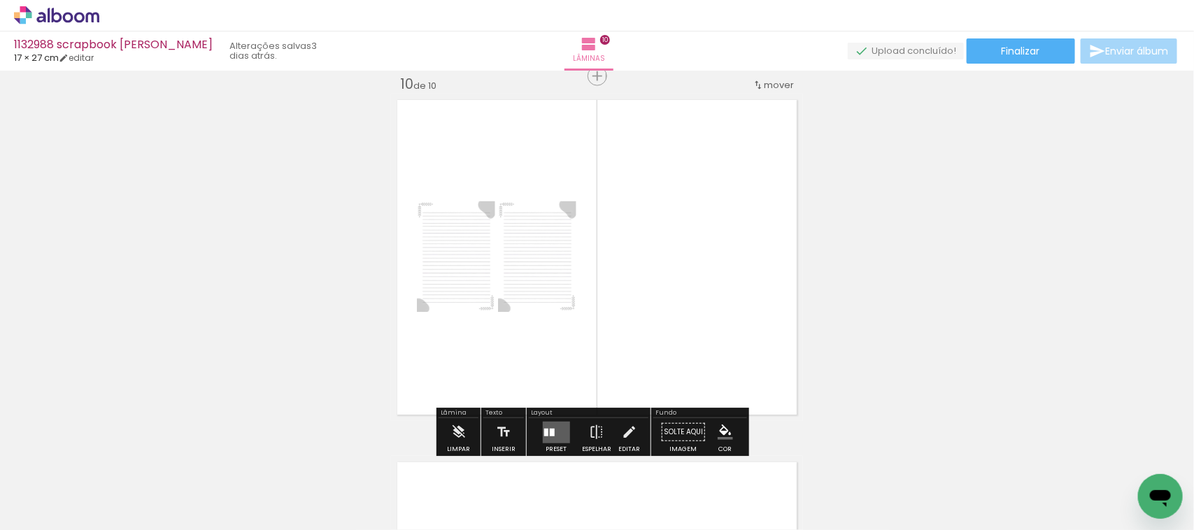
click at [543, 429] on div at bounding box center [545, 433] width 4 height 8
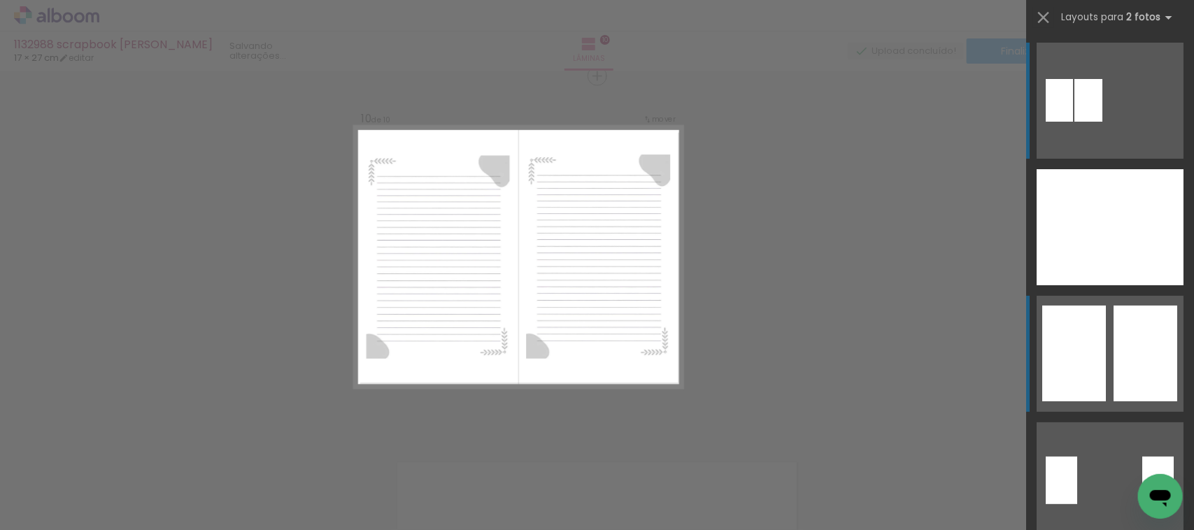
click at [1064, 357] on div at bounding box center [1074, 354] width 64 height 96
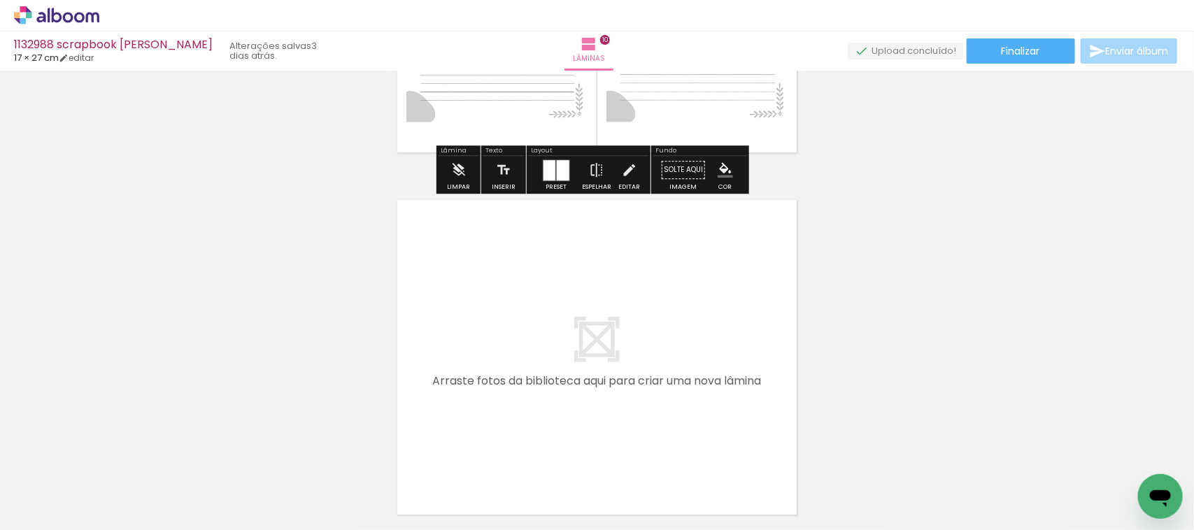
scroll to position [3628, 0]
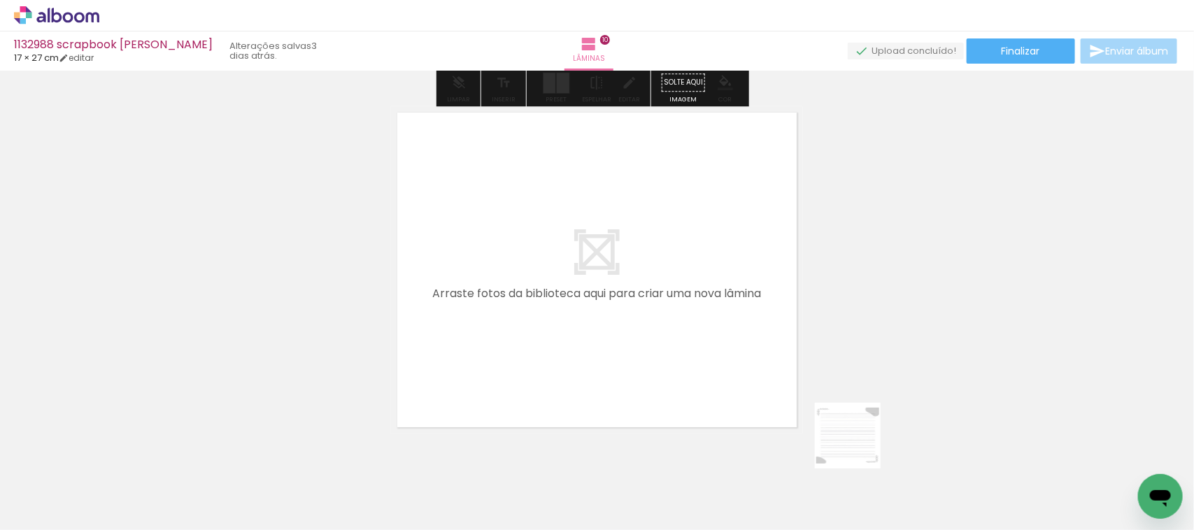
drag, startPoint x: 911, startPoint y: 485, endPoint x: 920, endPoint y: 513, distance: 29.6
click at [581, 315] on quentale-workspace at bounding box center [597, 265] width 1194 height 530
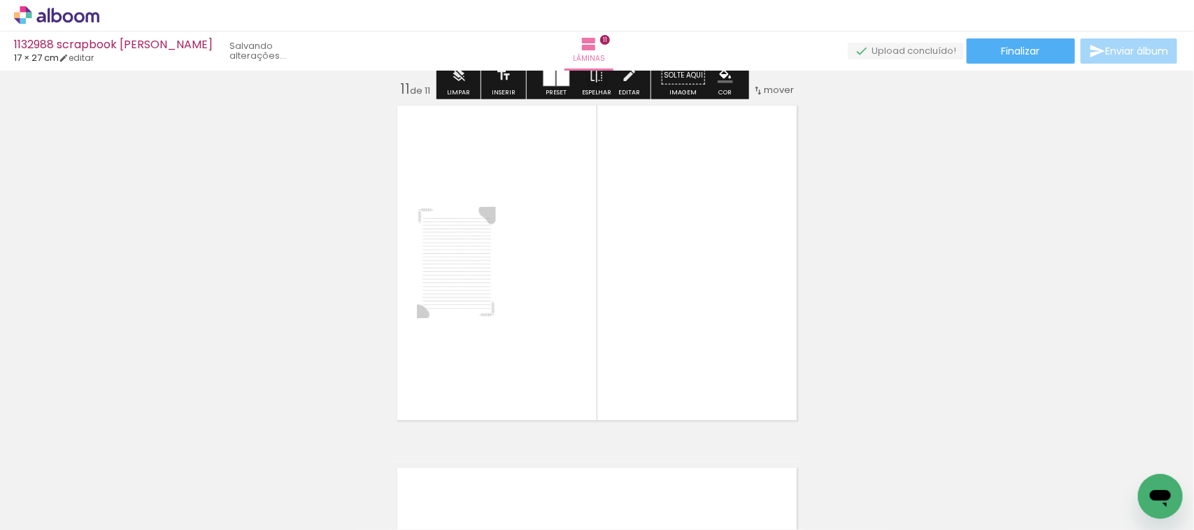
scroll to position [3640, 0]
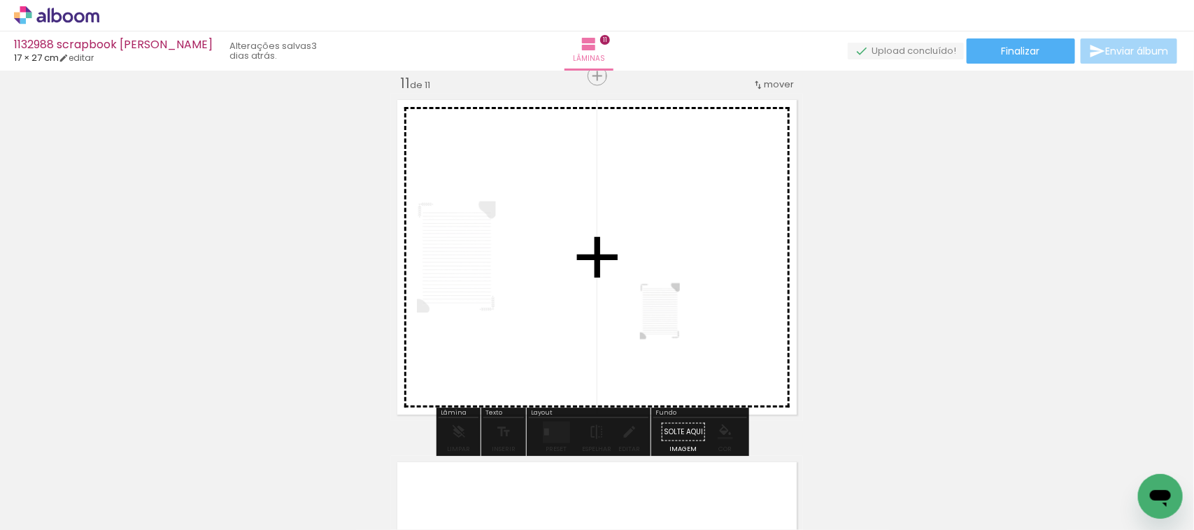
drag, startPoint x: 845, startPoint y: 432, endPoint x: 671, endPoint y: 329, distance: 202.0
click at [680, 322] on quentale-workspace at bounding box center [597, 265] width 1194 height 530
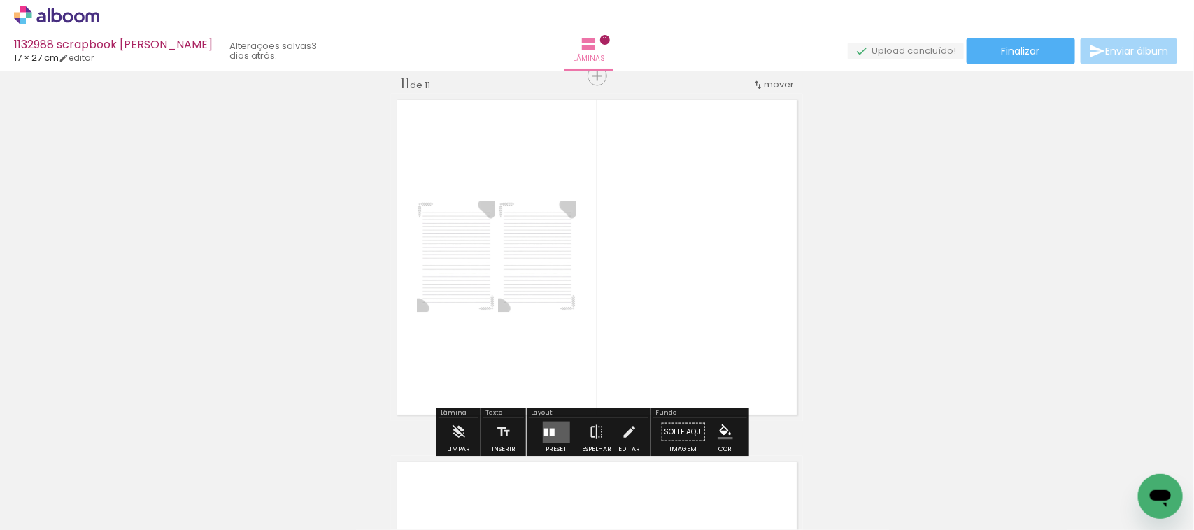
click at [549, 436] on div at bounding box center [551, 433] width 5 height 8
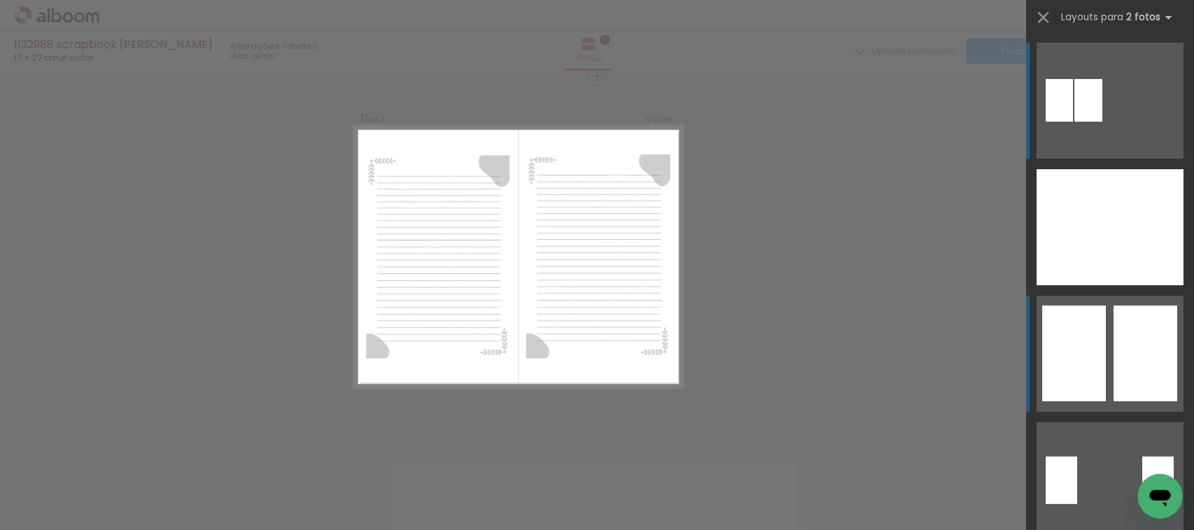
click at [1051, 375] on div at bounding box center [1074, 354] width 64 height 96
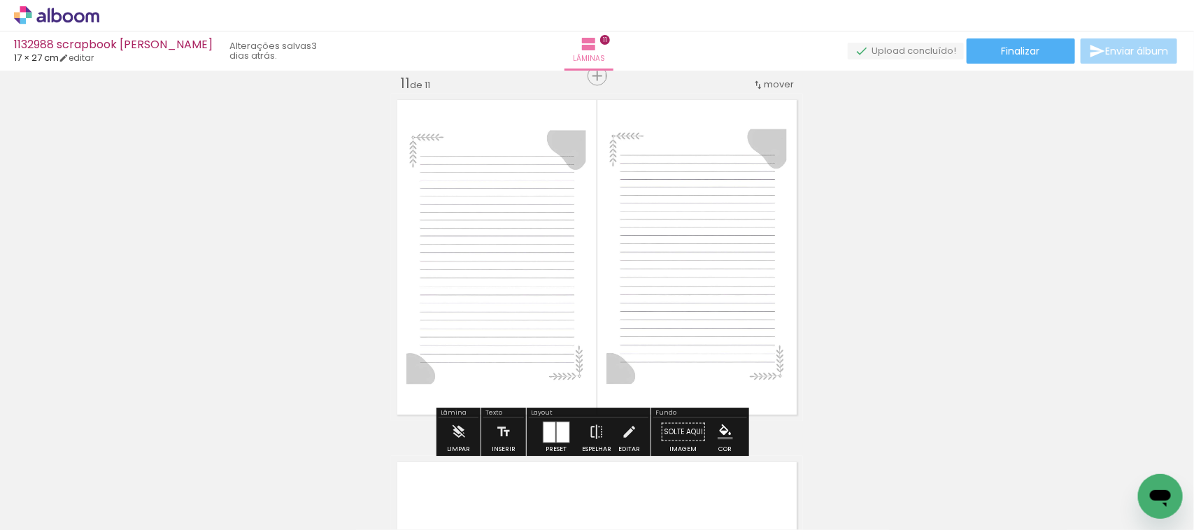
scroll to position [3990, 0]
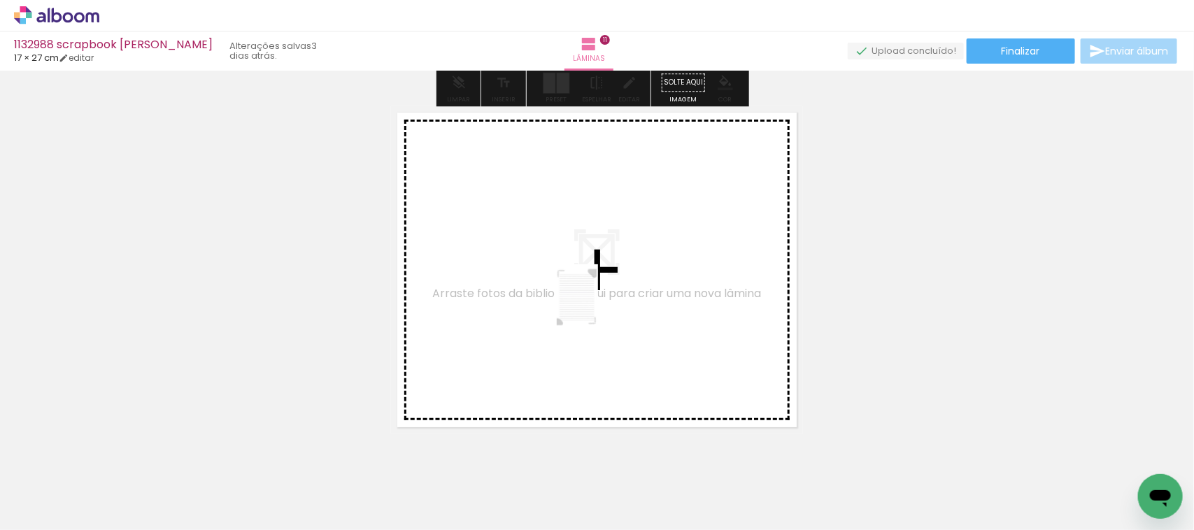
drag, startPoint x: 1127, startPoint y: 487, endPoint x: 574, endPoint y: 298, distance: 584.8
click at [574, 298] on quentale-workspace at bounding box center [597, 265] width 1194 height 530
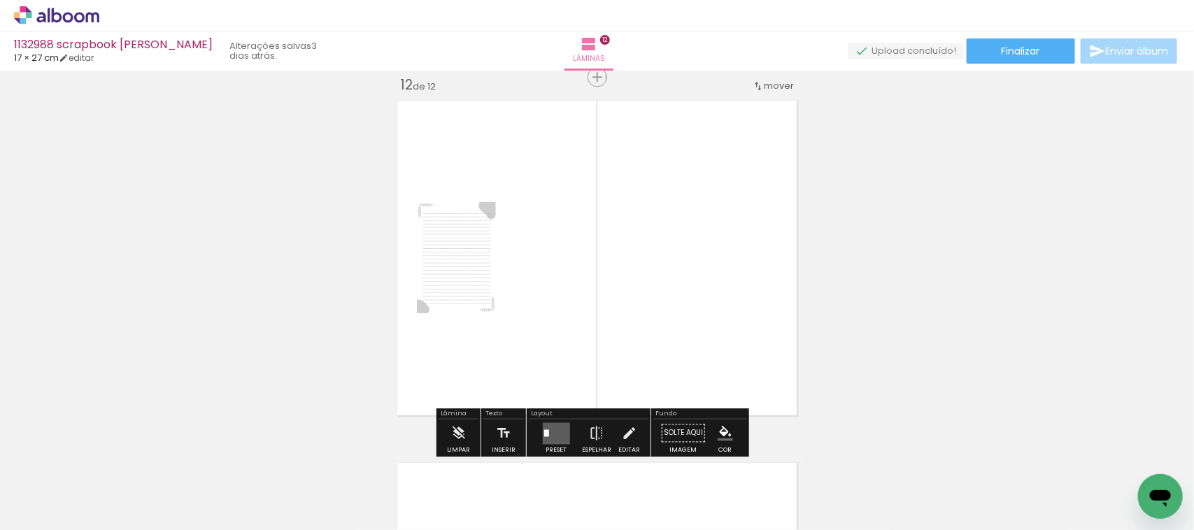
scroll to position [4002, 0]
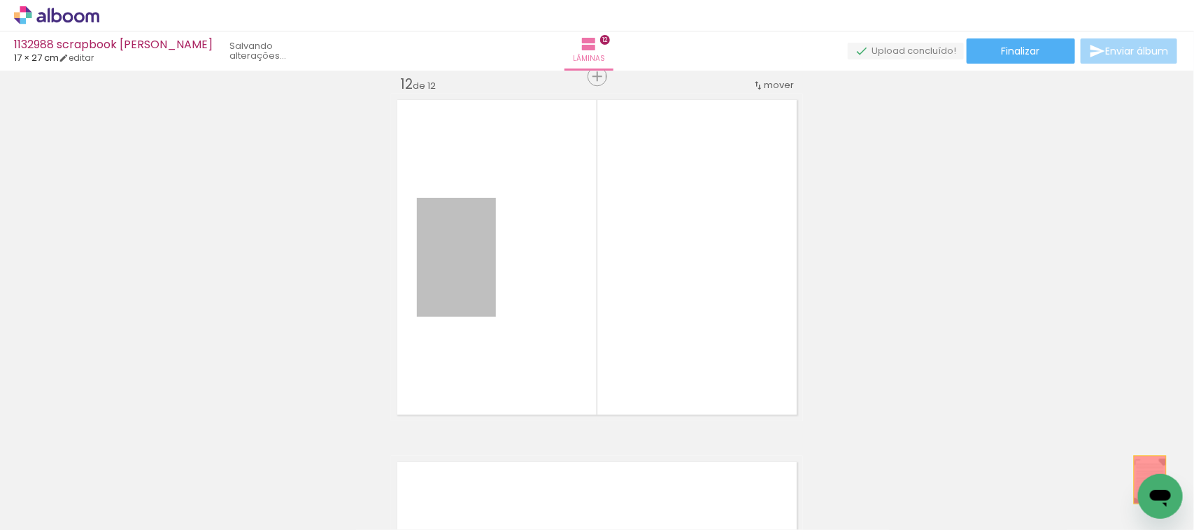
drag, startPoint x: 436, startPoint y: 271, endPoint x: 1132, endPoint y: 483, distance: 727.4
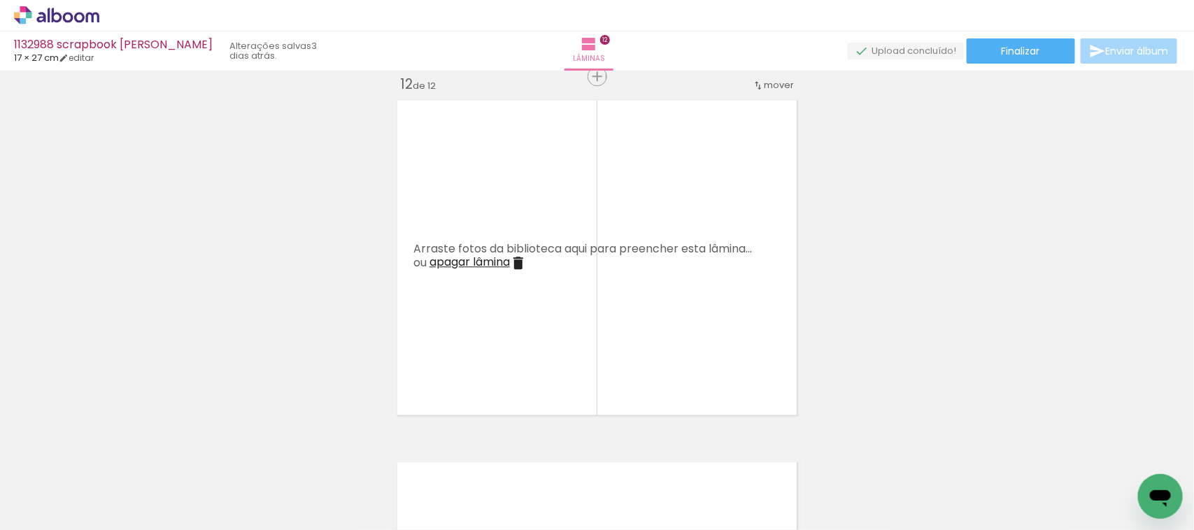
click at [1113, 464] on quentale-thumb at bounding box center [1137, 483] width 78 height 80
click at [1114, 458] on iron-icon at bounding box center [1106, 455] width 15 height 15
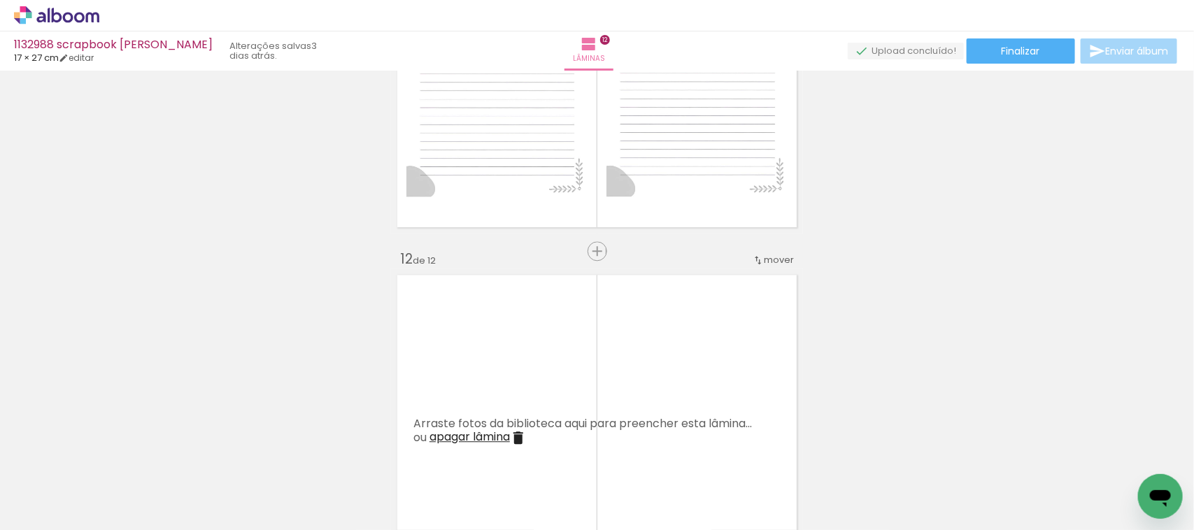
scroll to position [4391, 0]
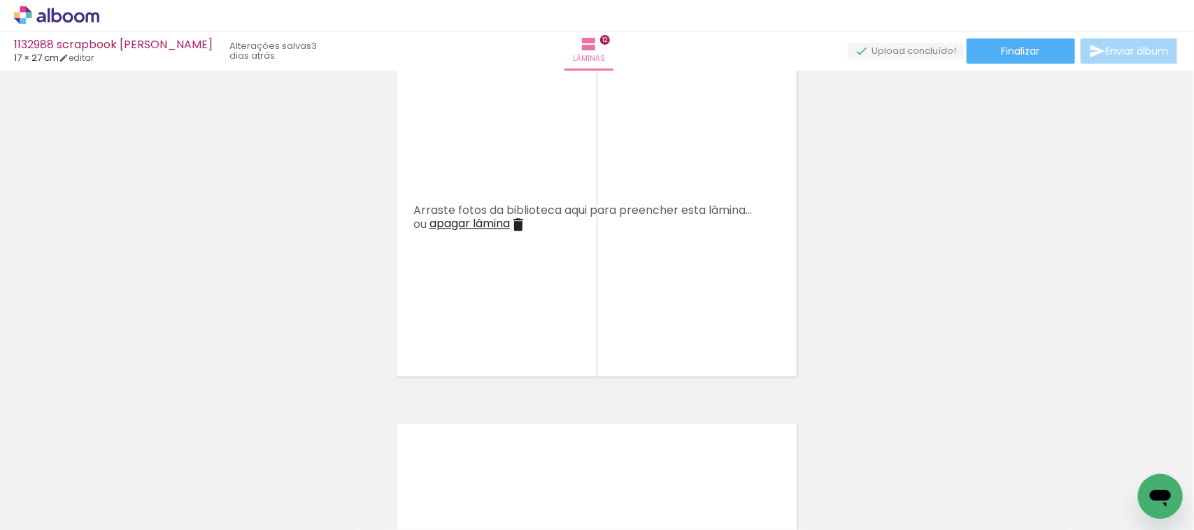
click at [441, 226] on span "apagar lâmina" at bounding box center [469, 223] width 80 height 16
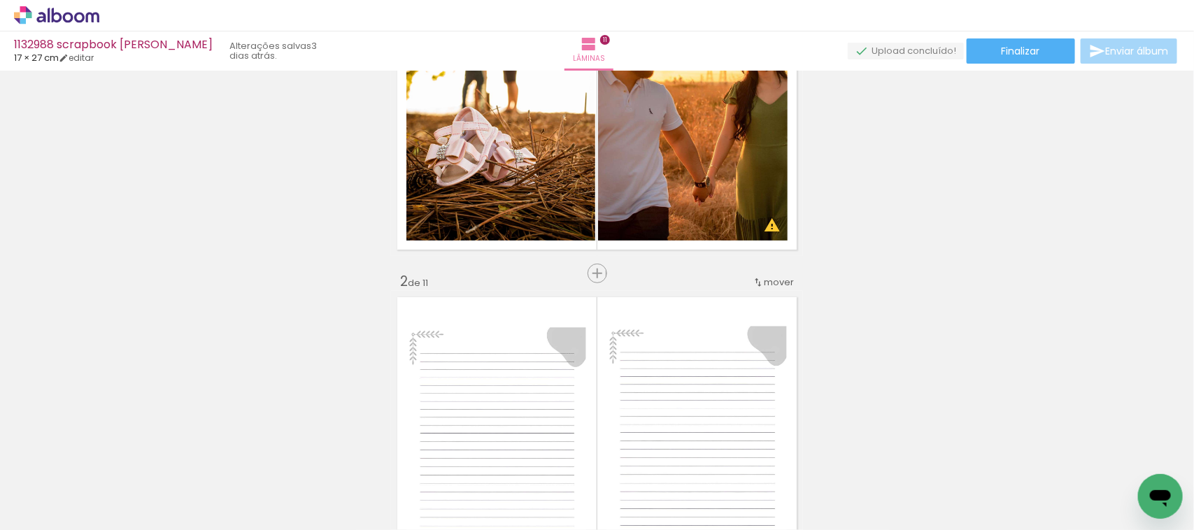
scroll to position [0, 0]
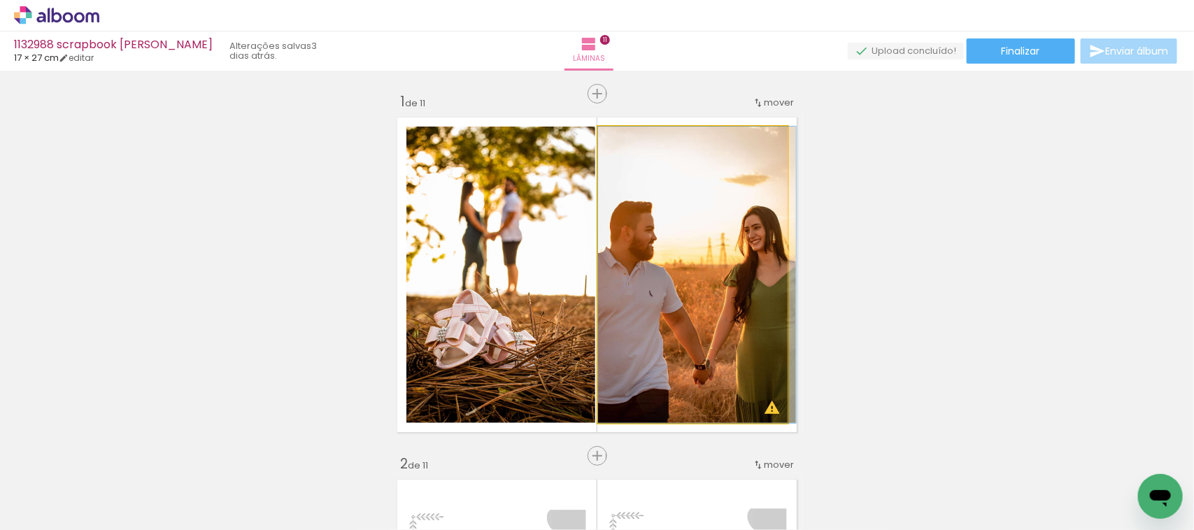
click at [701, 309] on quentale-photo at bounding box center [693, 275] width 190 height 297
click at [704, 305] on quentale-photo at bounding box center [693, 275] width 190 height 297
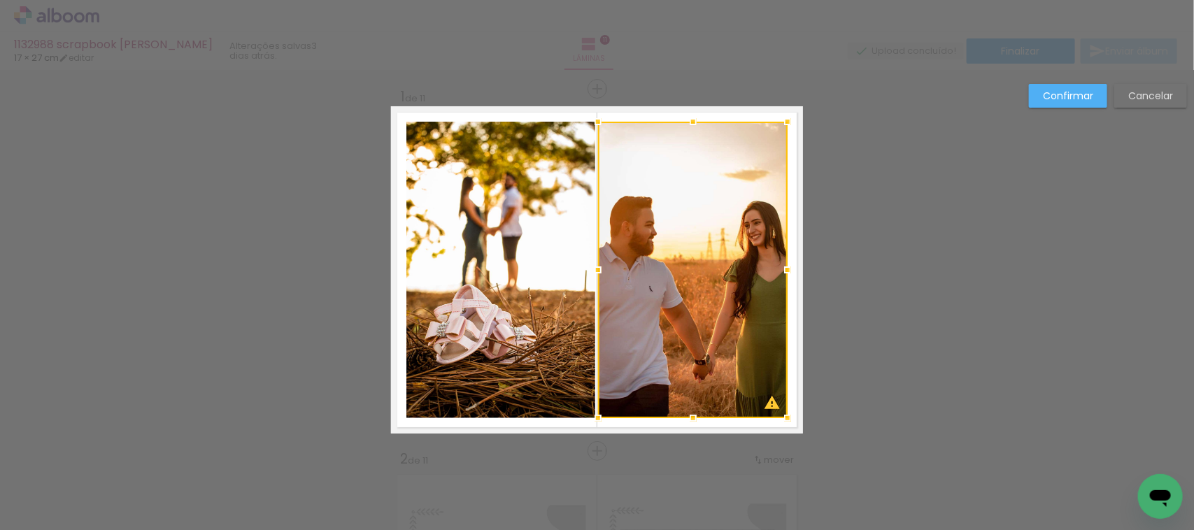
scroll to position [17, 0]
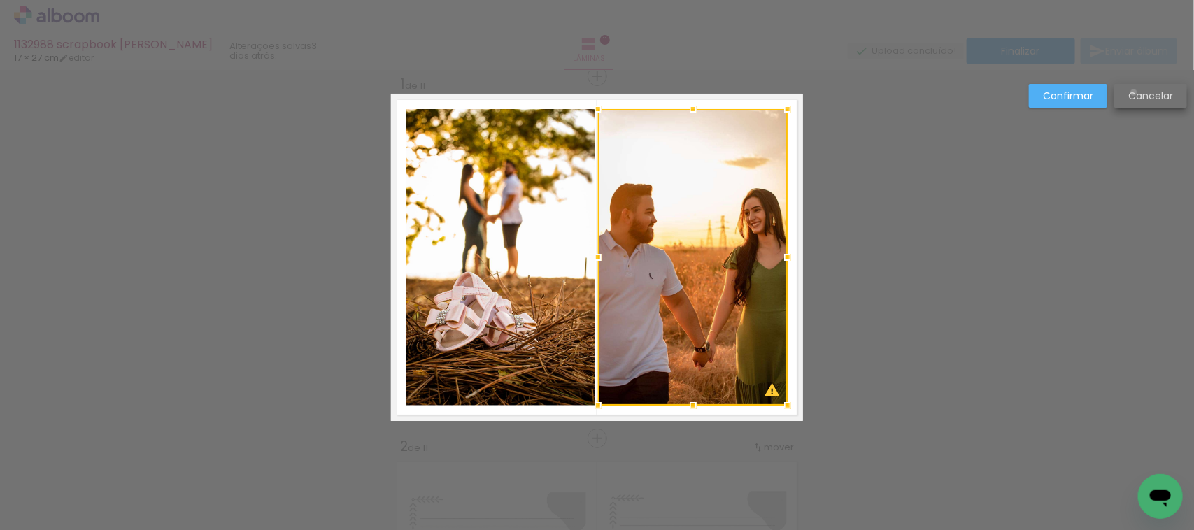
click at [0, 0] on slot "Cancelar" at bounding box center [0, 0] width 0 height 0
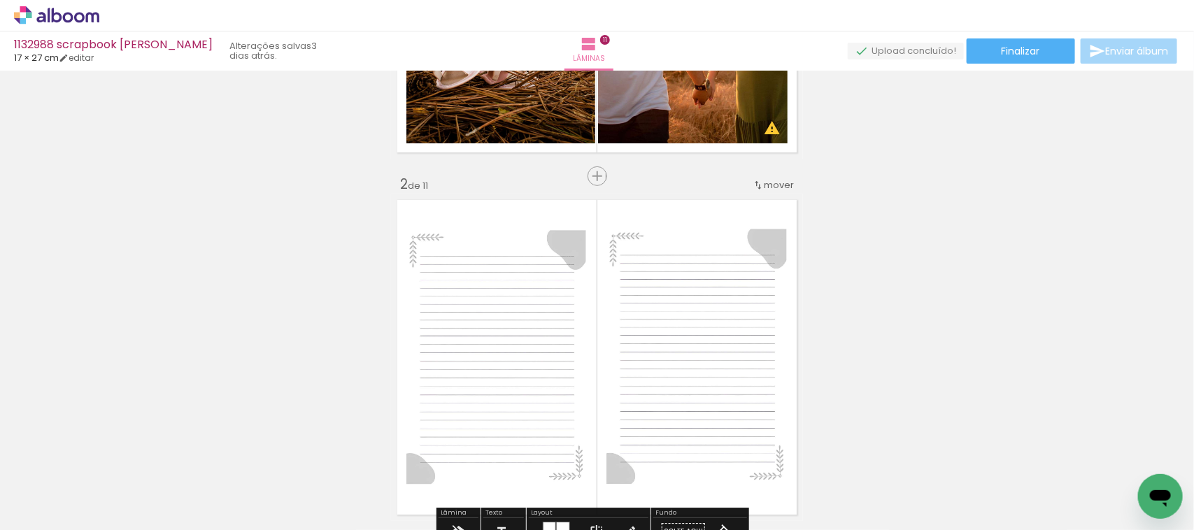
scroll to position [0, 0]
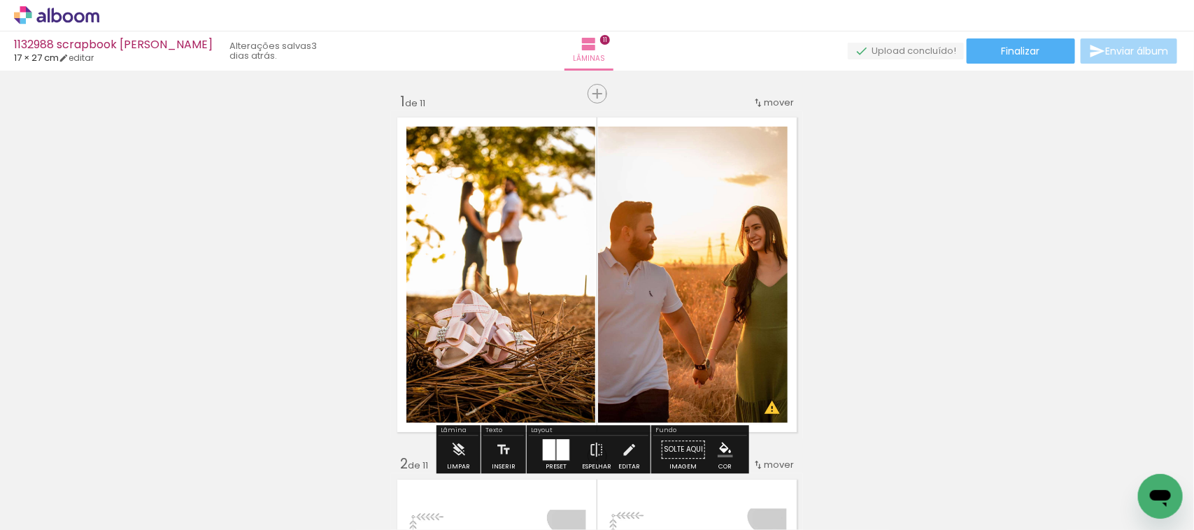
click at [724, 287] on quentale-photo at bounding box center [693, 275] width 190 height 297
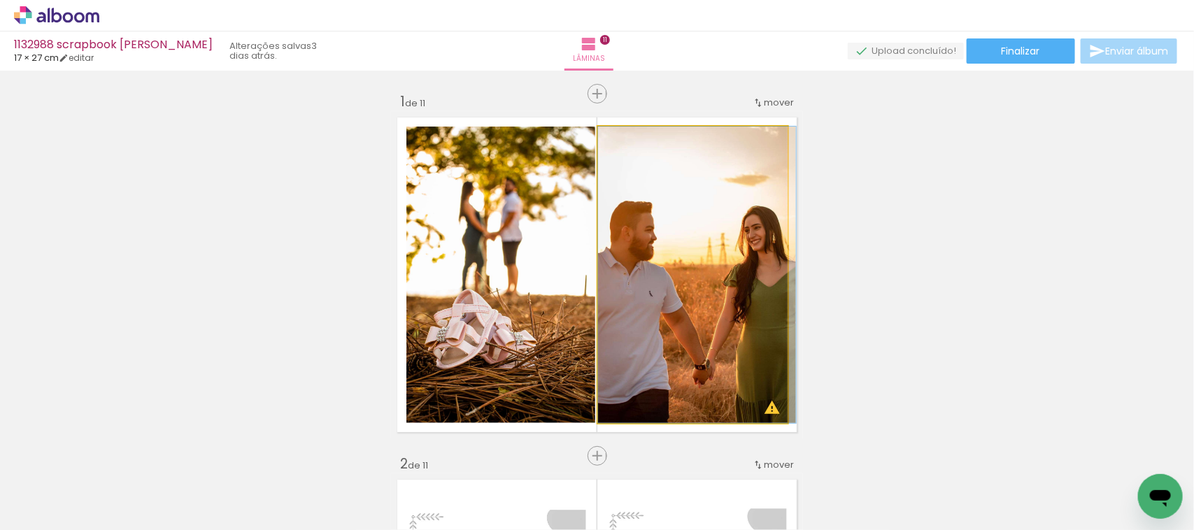
click at [724, 287] on quentale-photo at bounding box center [693, 275] width 190 height 297
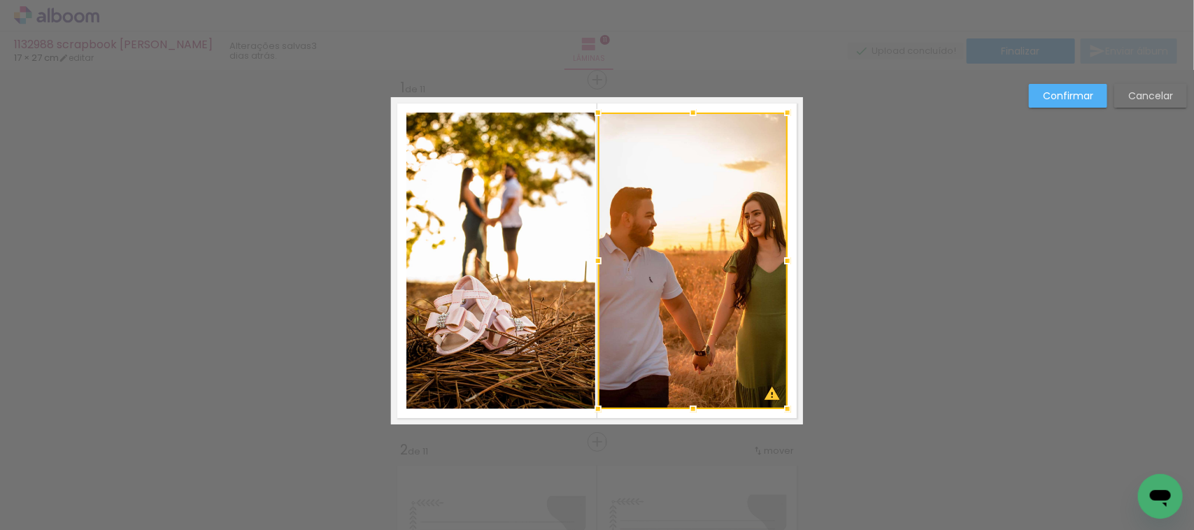
scroll to position [17, 0]
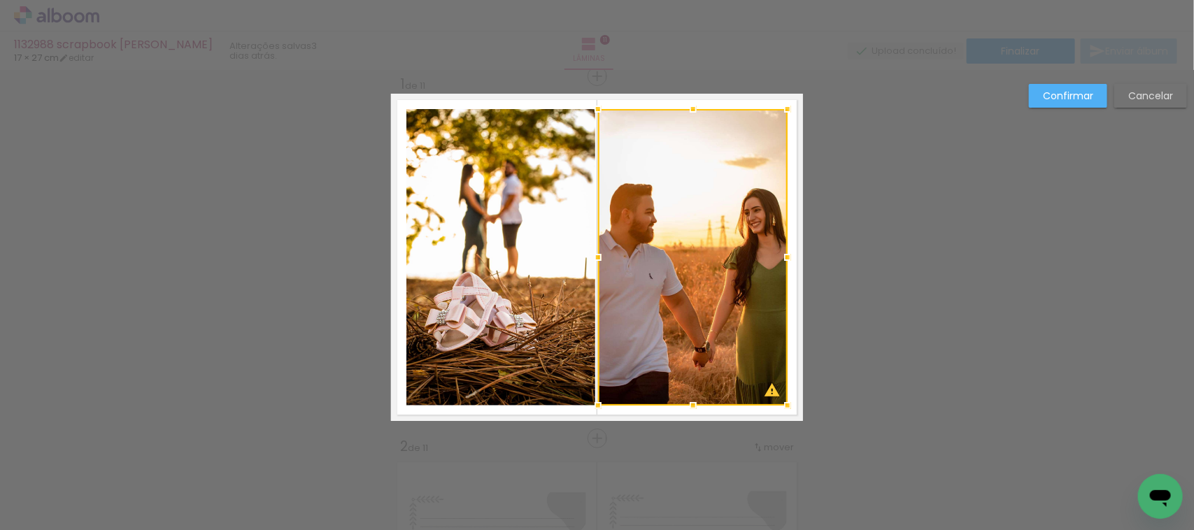
click at [0, 0] on slot "Cancelar" at bounding box center [0, 0] width 0 height 0
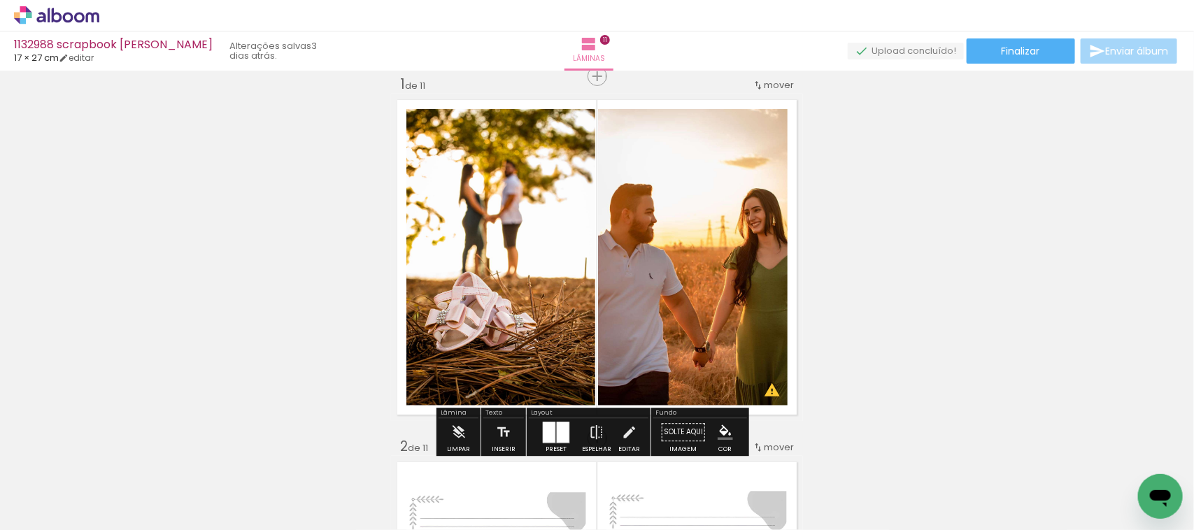
click at [746, 183] on quentale-photo at bounding box center [693, 257] width 190 height 297
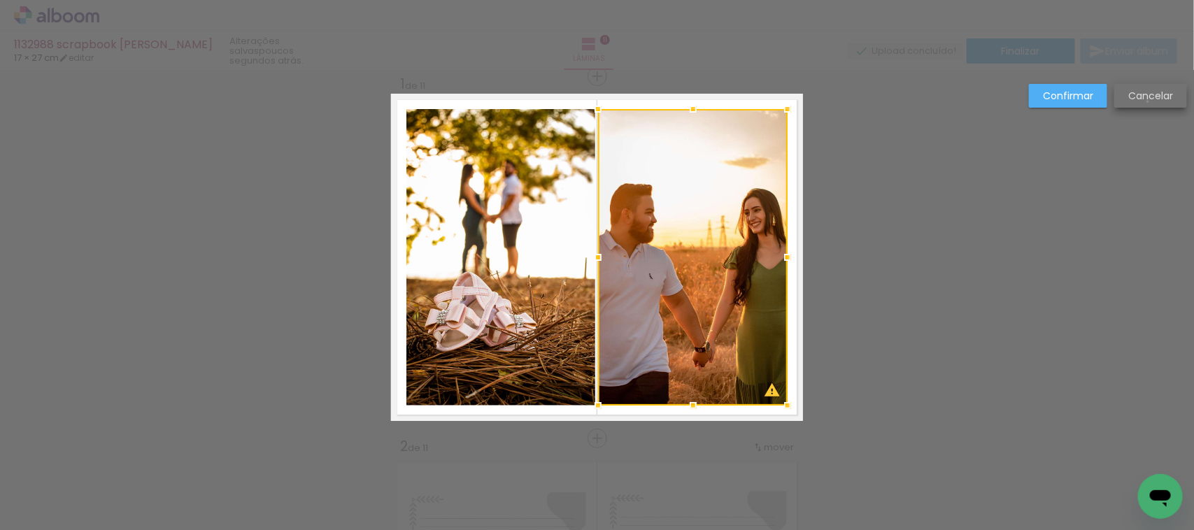
click at [0, 0] on slot "Cancelar" at bounding box center [0, 0] width 0 height 0
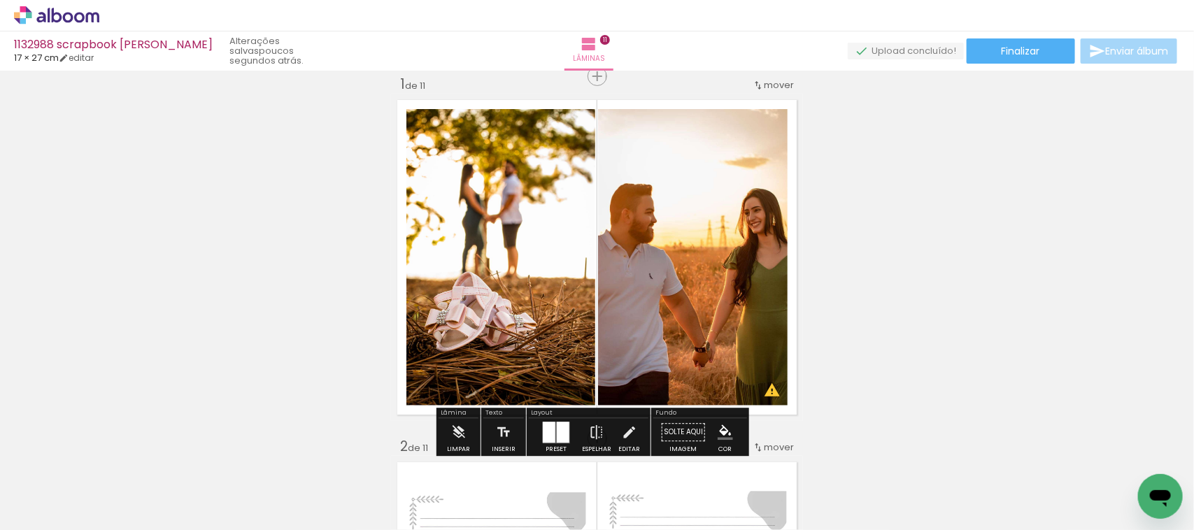
scroll to position [0, 0]
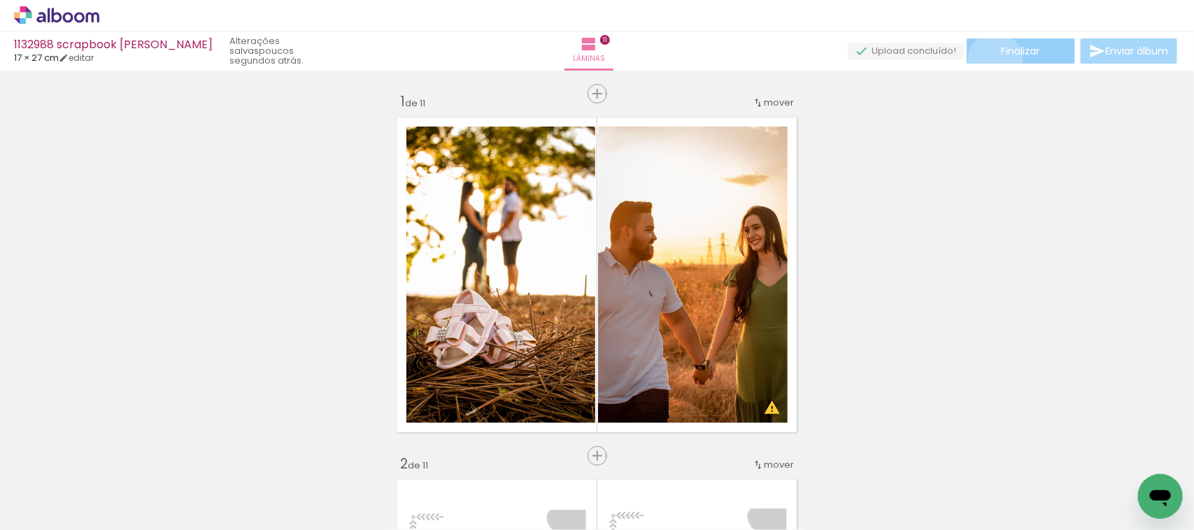
click at [993, 59] on paper-button "Finalizar" at bounding box center [1021, 50] width 108 height 25
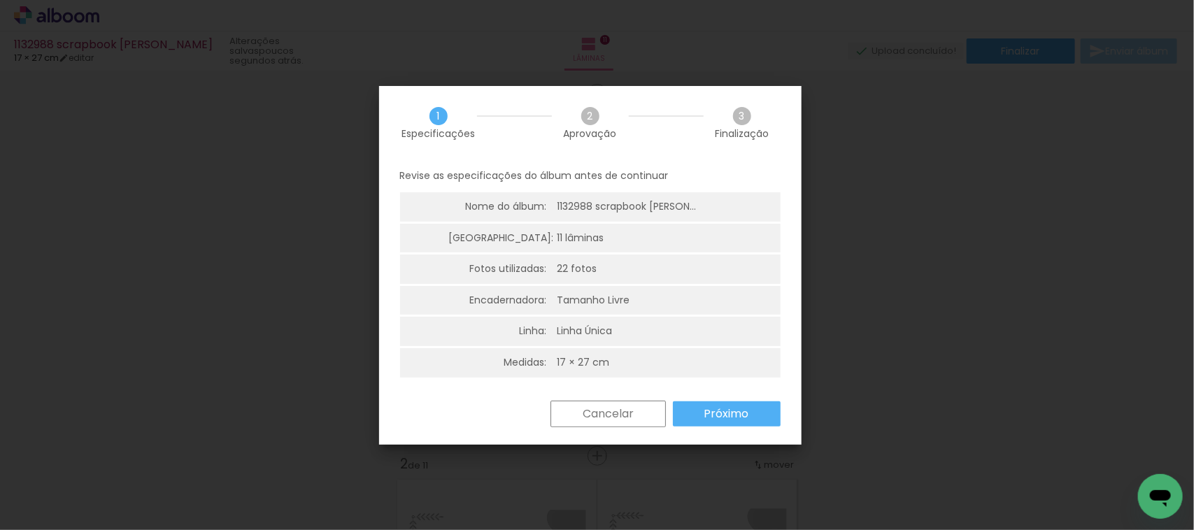
click at [0, 0] on slot "Próximo" at bounding box center [0, 0] width 0 height 0
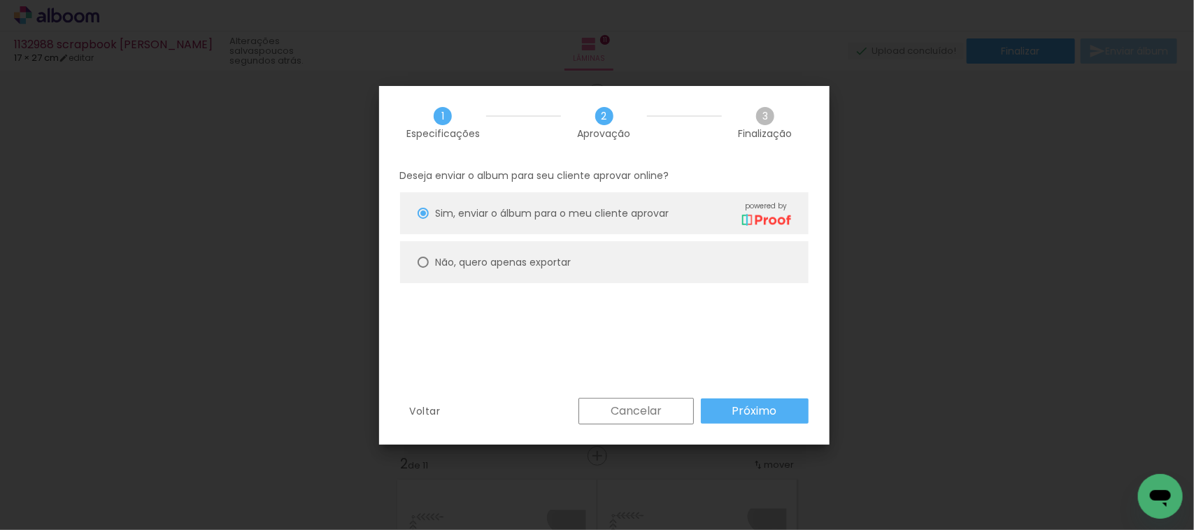
click at [422, 266] on div at bounding box center [423, 262] width 11 height 11
type paper-radio-button "on"
click at [0, 0] on slot "Próximo" at bounding box center [0, 0] width 0 height 0
type input "Alta, 300 DPI"
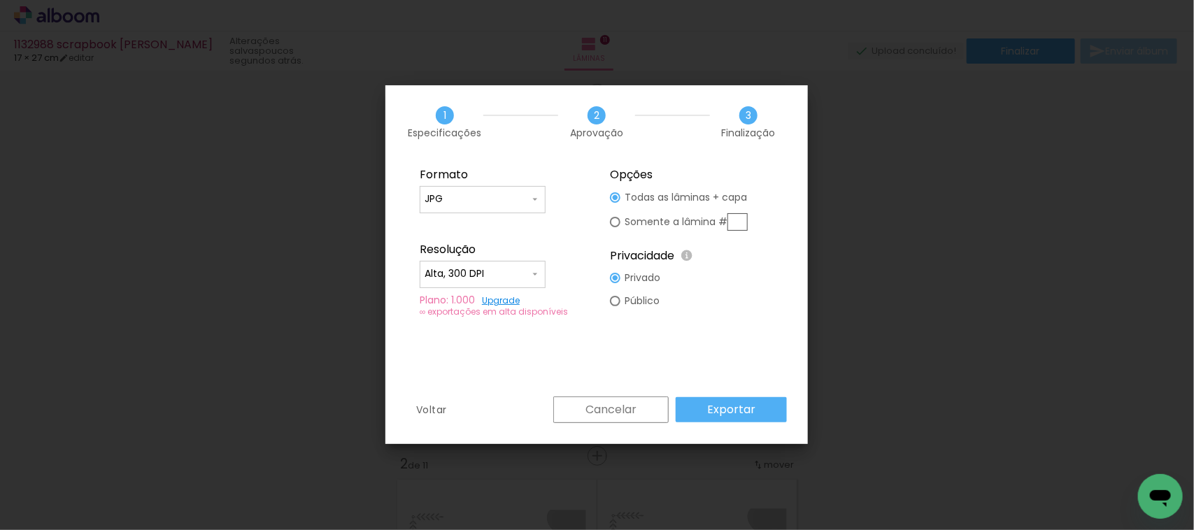
click at [534, 211] on paper-input-container "JPG" at bounding box center [483, 200] width 126 height 28
click at [486, 232] on paper-item "PDF" at bounding box center [483, 225] width 126 height 28
type input "PDF"
click at [0, 0] on slot "Exportar" at bounding box center [0, 0] width 0 height 0
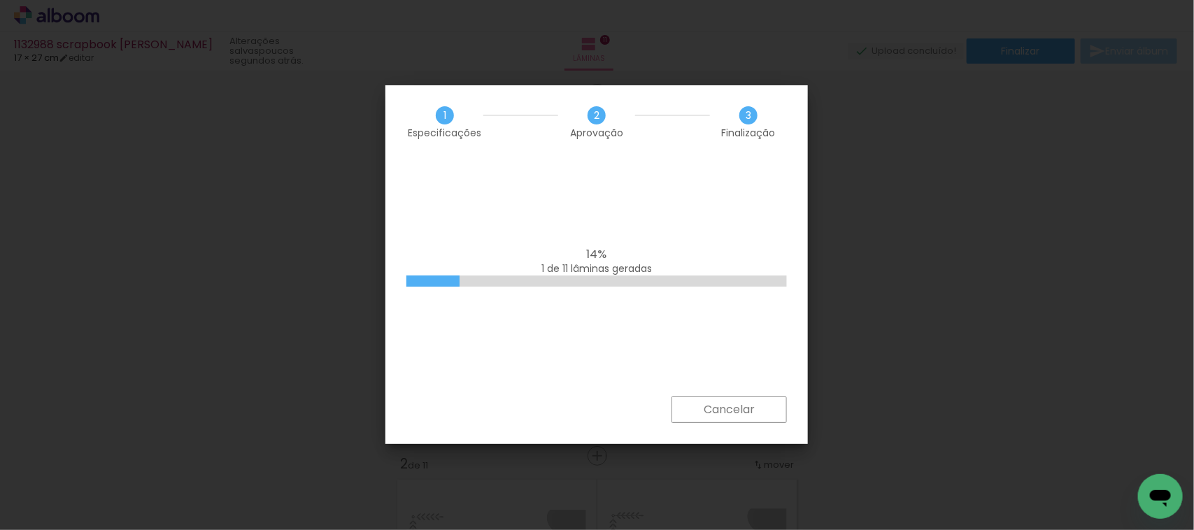
drag, startPoint x: 585, startPoint y: 380, endPoint x: 472, endPoint y: 413, distance: 118.0
drag, startPoint x: 472, startPoint y: 413, endPoint x: 439, endPoint y: 413, distance: 32.9
click at [439, 413] on div "Cancelar" at bounding box center [596, 421] width 422 height 48
drag, startPoint x: 549, startPoint y: 310, endPoint x: 525, endPoint y: 322, distance: 26.6
click at [525, 322] on div "79% 10 de 11 lâminas geradas" at bounding box center [596, 278] width 422 height 238
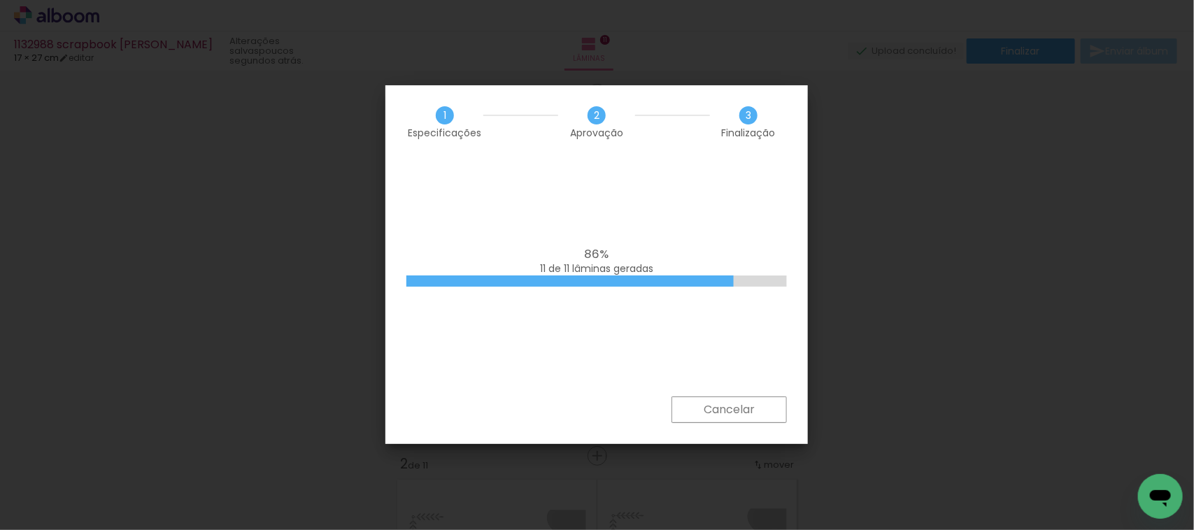
drag, startPoint x: 526, startPoint y: 372, endPoint x: 472, endPoint y: 379, distance: 54.3
click at [472, 379] on div "86% 11 de 11 lâminas geradas" at bounding box center [596, 278] width 422 height 238
drag, startPoint x: 472, startPoint y: 379, endPoint x: 452, endPoint y: 380, distance: 20.3
click at [452, 380] on div "86% 11 de 11 lâminas geradas" at bounding box center [596, 278] width 422 height 238
drag, startPoint x: 452, startPoint y: 380, endPoint x: 428, endPoint y: 385, distance: 24.3
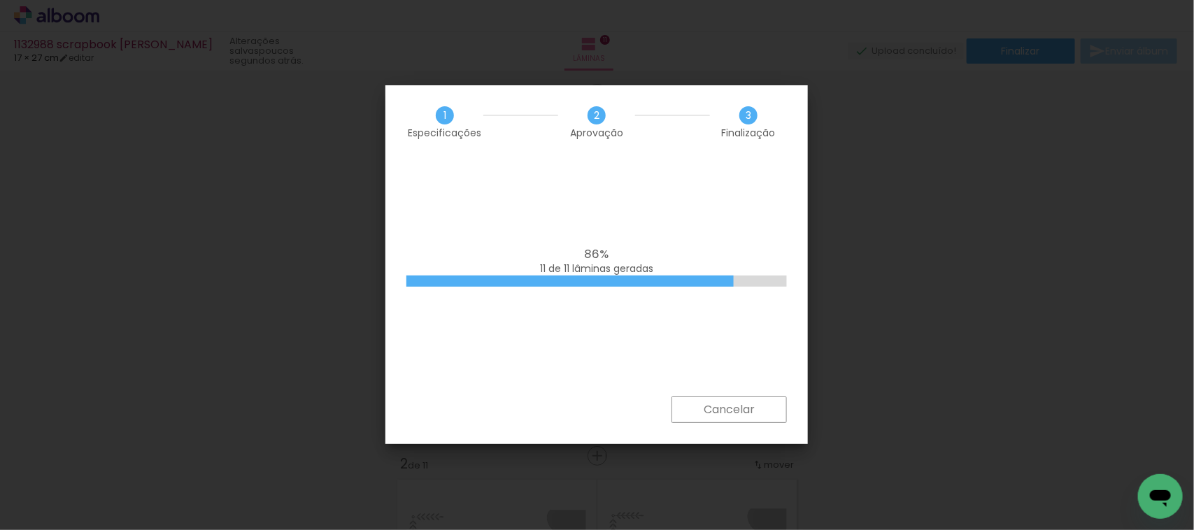
click at [428, 385] on div "86% 11 de 11 lâminas geradas" at bounding box center [596, 278] width 422 height 238
click at [701, 175] on div "100% Gerando PDF" at bounding box center [596, 278] width 422 height 238
drag, startPoint x: 666, startPoint y: 191, endPoint x: 550, endPoint y: 229, distance: 122.1
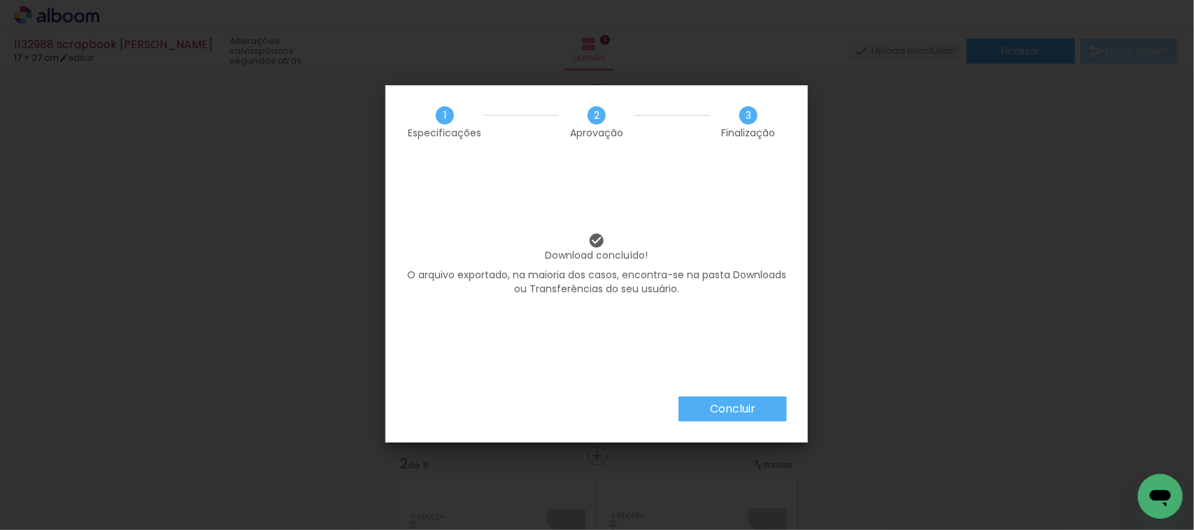
click at [0, 0] on slot "Concluir" at bounding box center [0, 0] width 0 height 0
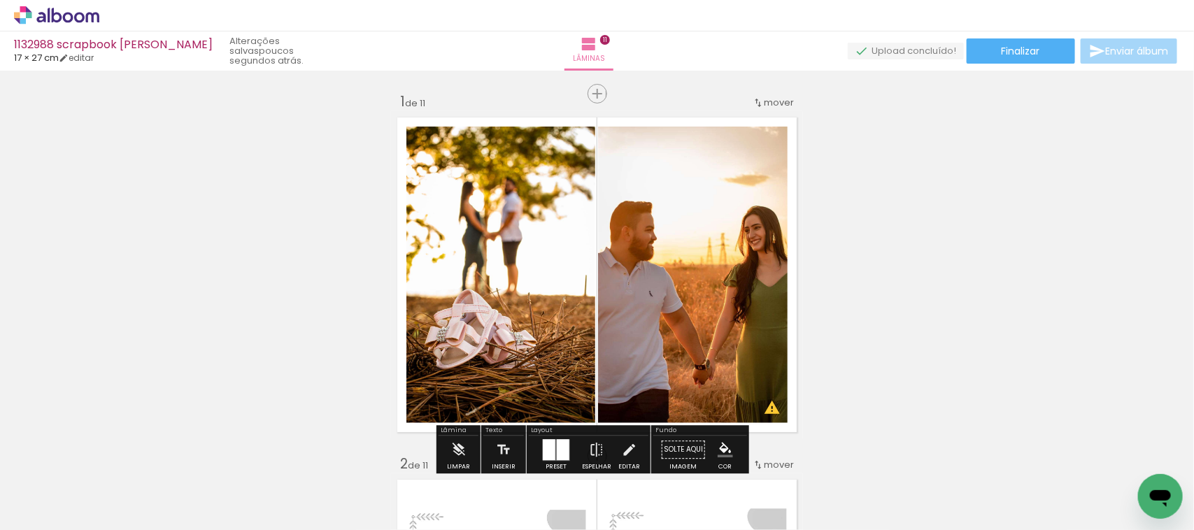
drag, startPoint x: 274, startPoint y: 283, endPoint x: 155, endPoint y: 255, distance: 122.1
drag, startPoint x: 155, startPoint y: 255, endPoint x: 998, endPoint y: 211, distance: 843.9
drag, startPoint x: 998, startPoint y: 211, endPoint x: 276, endPoint y: 214, distance: 721.7
